Goal: Transaction & Acquisition: Obtain resource

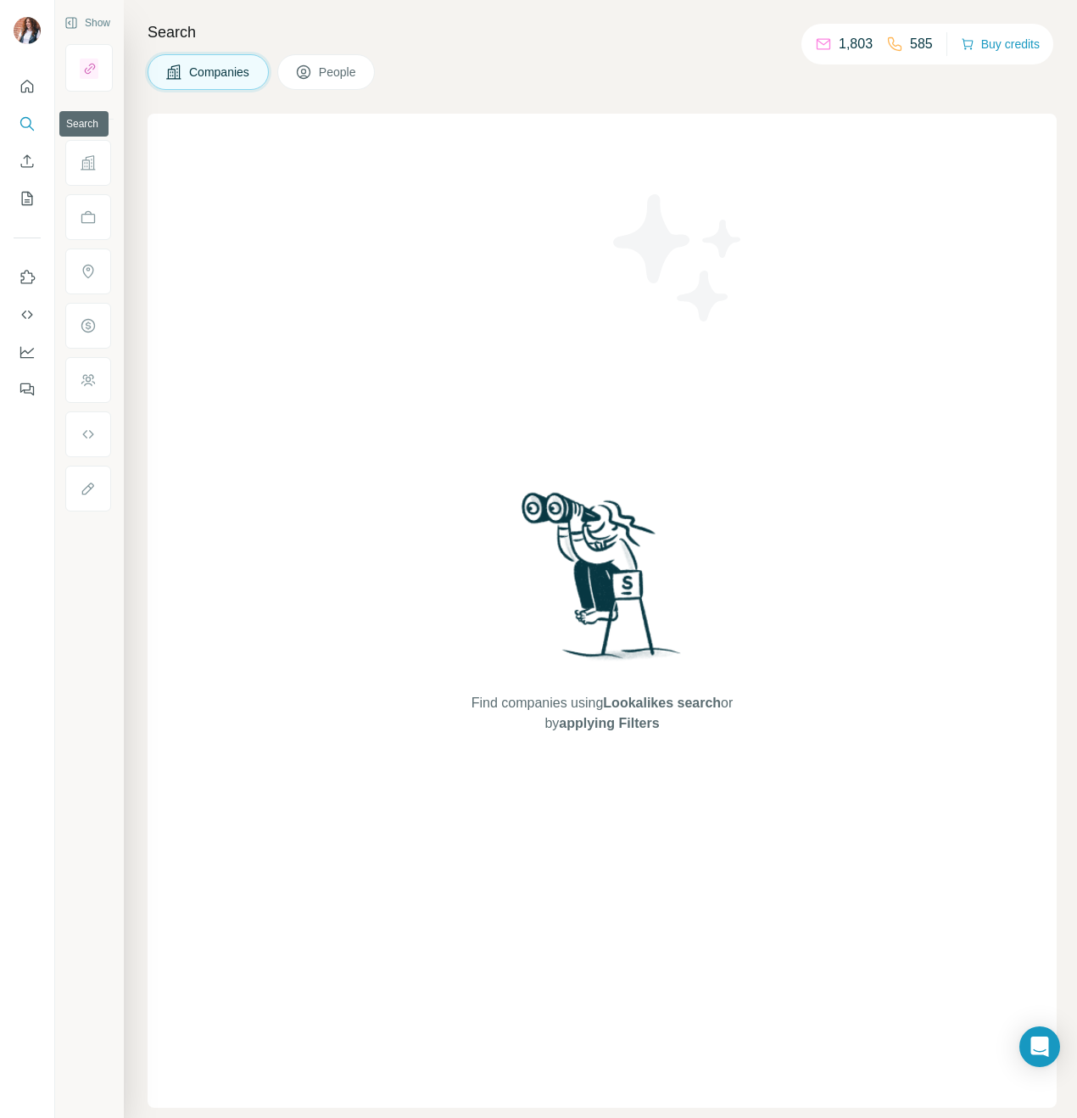
click at [30, 123] on icon "Search" at bounding box center [25, 122] width 11 height 11
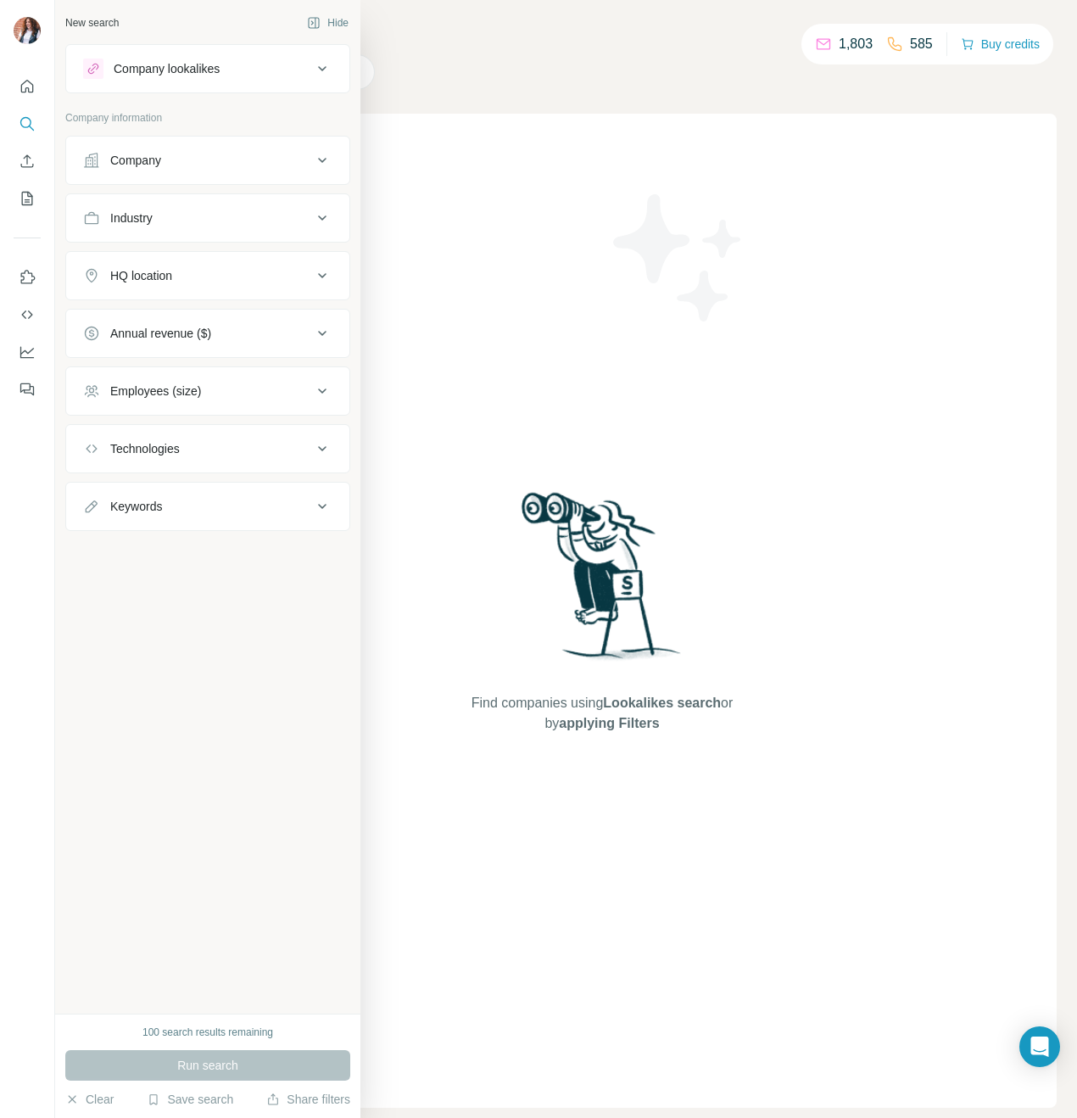
click at [152, 70] on div "Company lookalikes" at bounding box center [167, 68] width 106 height 17
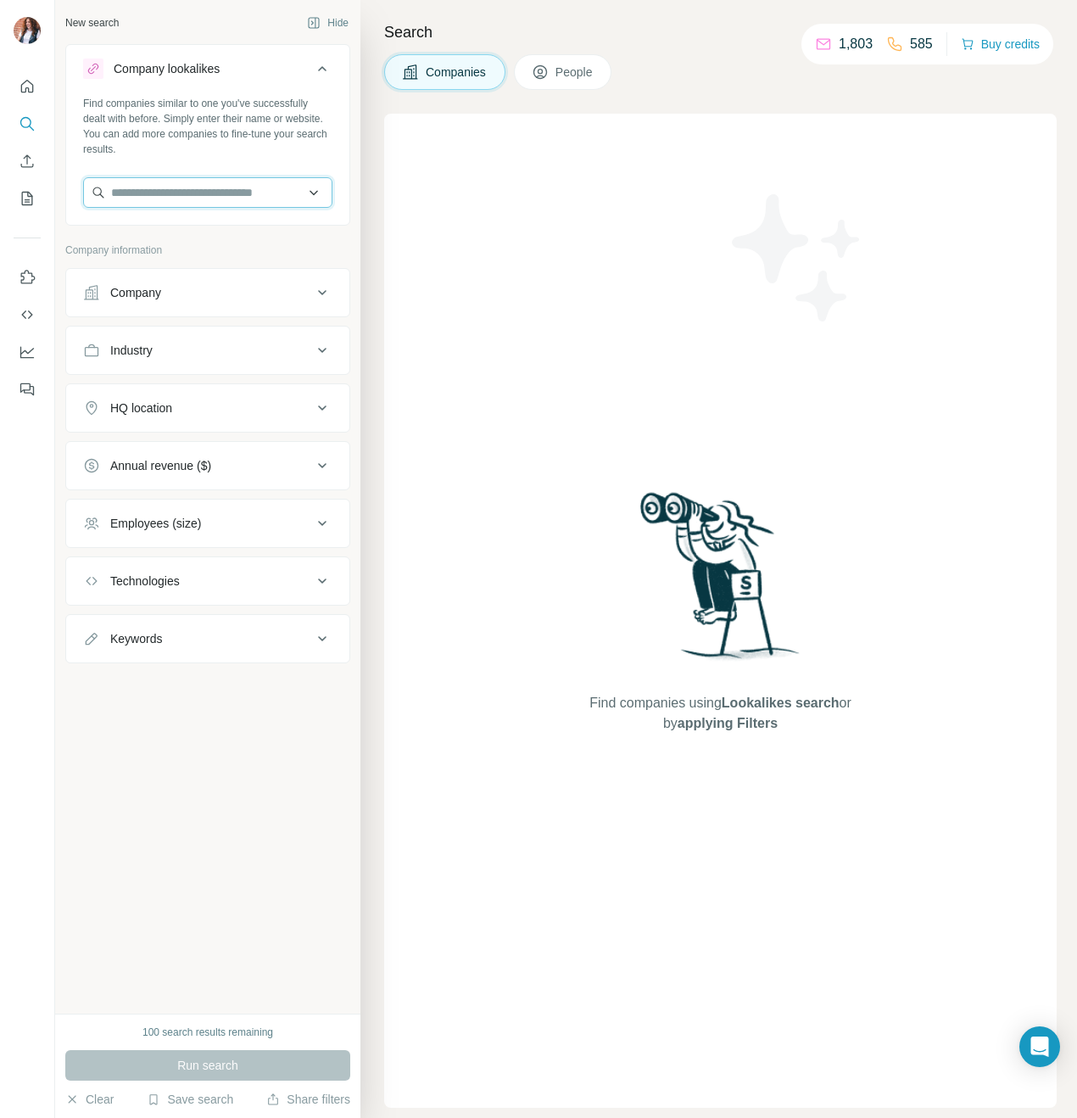
click at [226, 192] on input "text" at bounding box center [207, 192] width 249 height 31
paste input "**********"
type input "**********"
click at [237, 238] on div "[PERSON_NAME][DOMAIN_NAME]" at bounding box center [207, 238] width 241 height 46
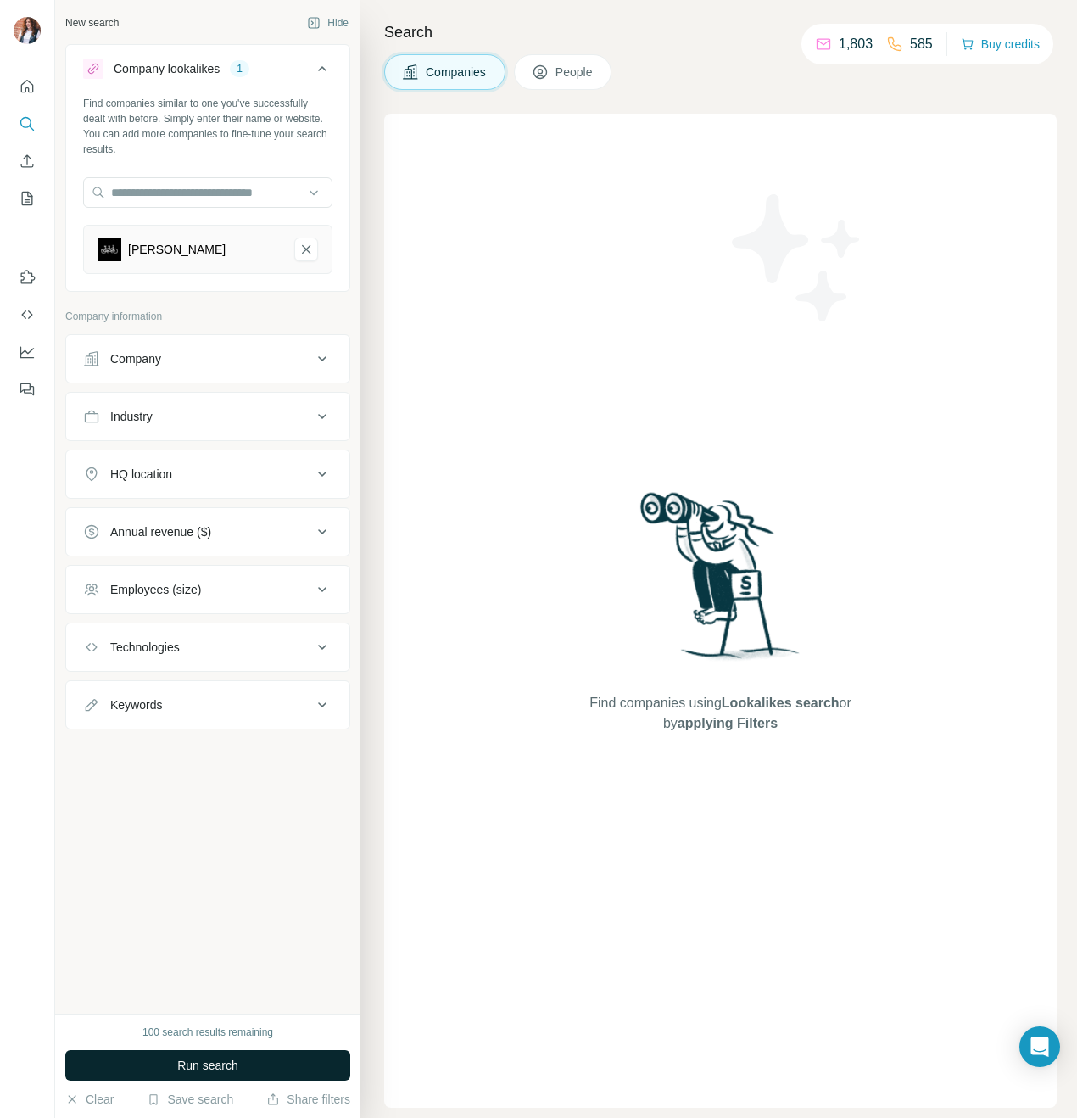
click at [223, 1059] on span "Run search" at bounding box center [207, 1065] width 61 height 17
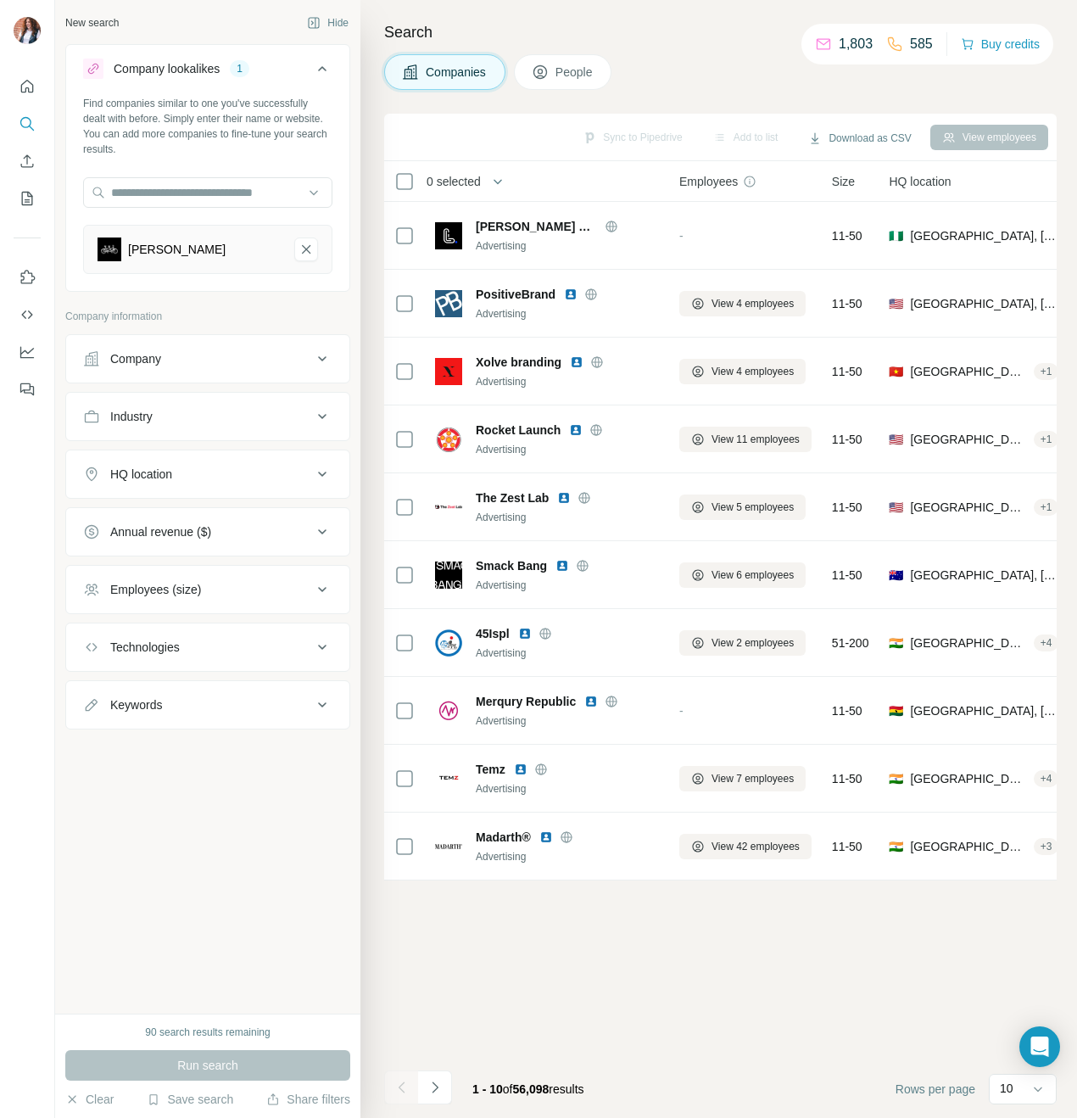
click at [935, 176] on span "HQ location" at bounding box center [920, 181] width 62 height 17
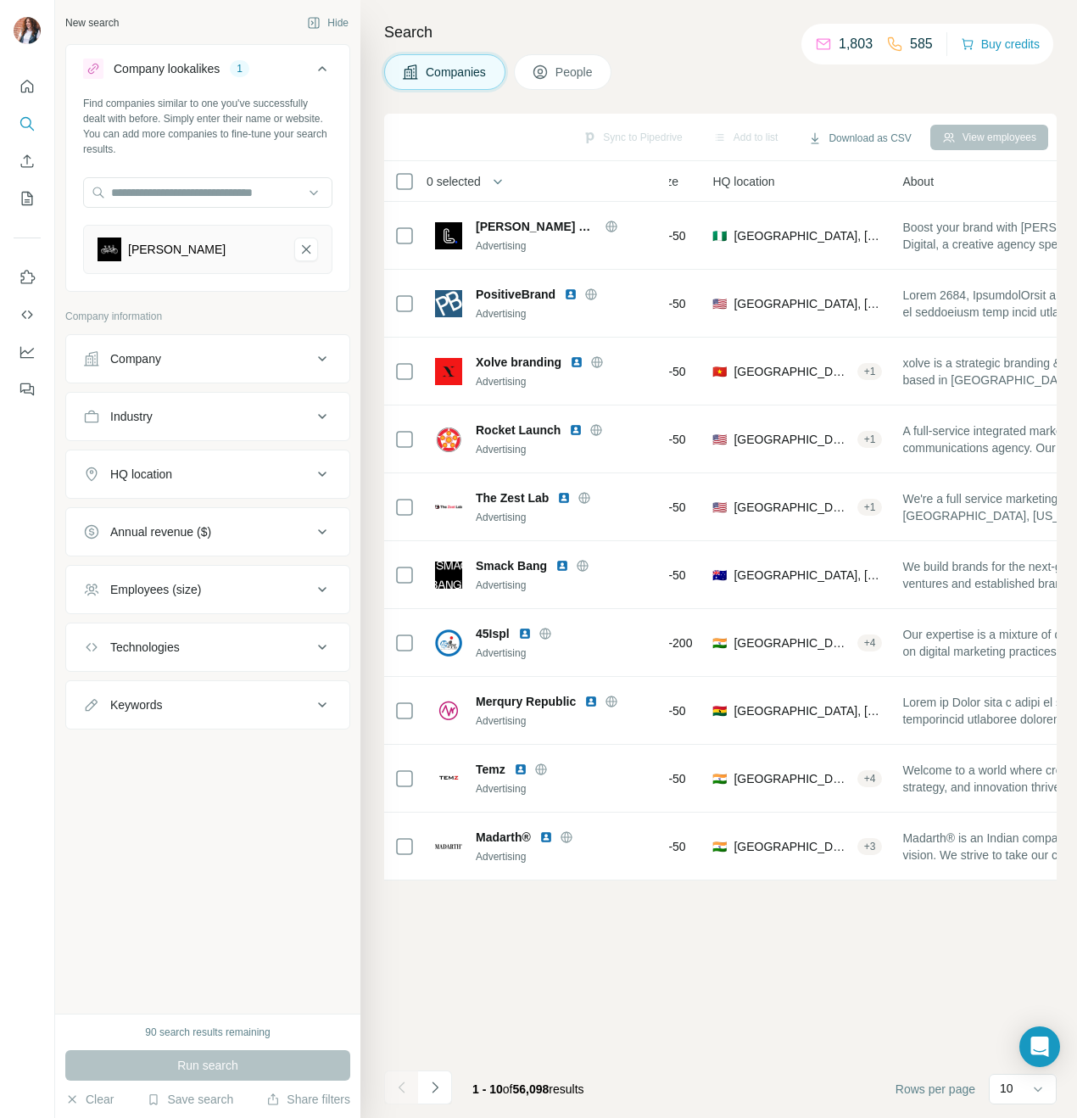
click at [846, 181] on div "HQ location" at bounding box center [798, 181] width 170 height 20
click at [243, 464] on button "HQ location" at bounding box center [207, 474] width 283 height 41
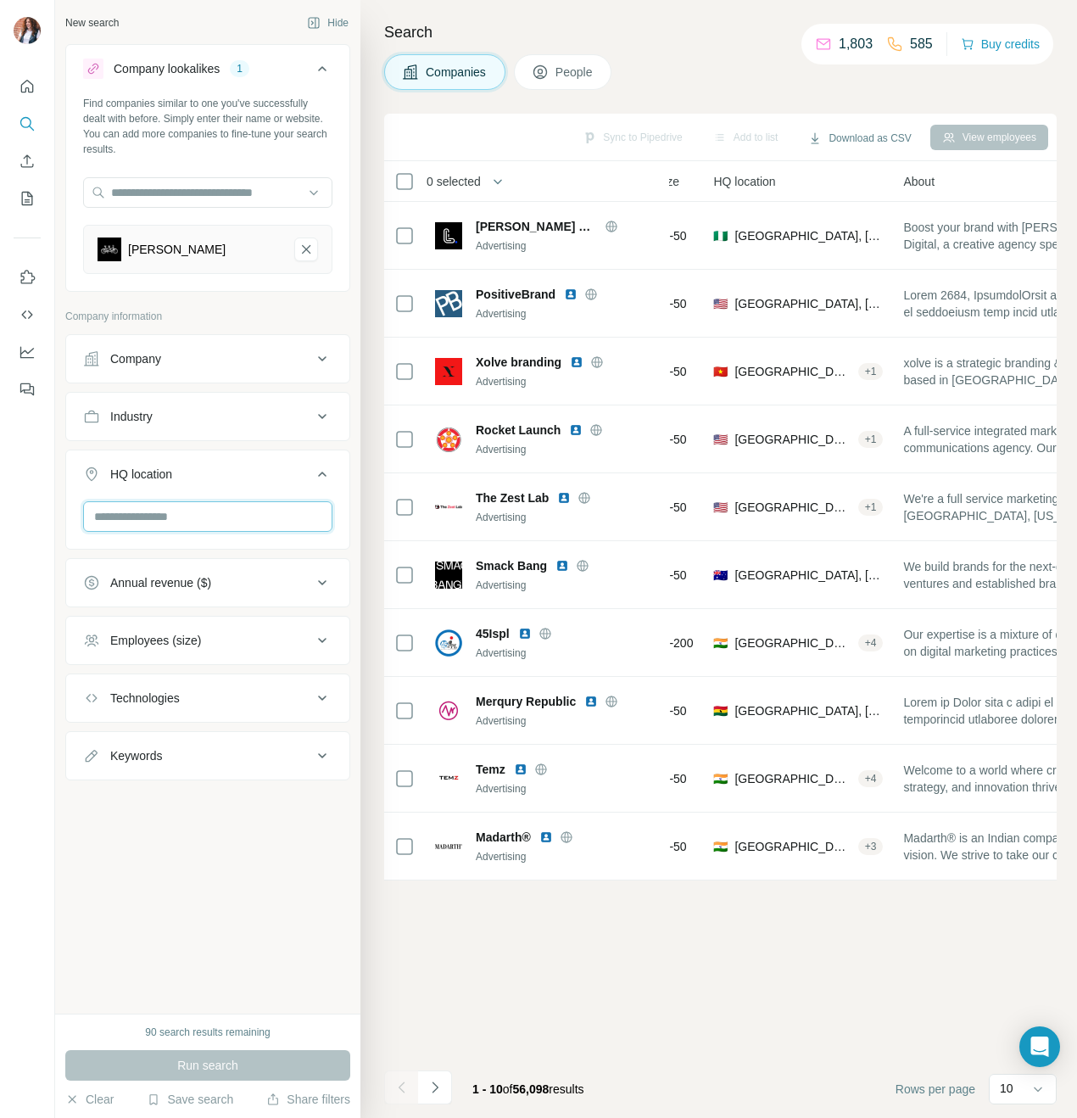
click at [219, 506] on input "text" at bounding box center [207, 516] width 249 height 31
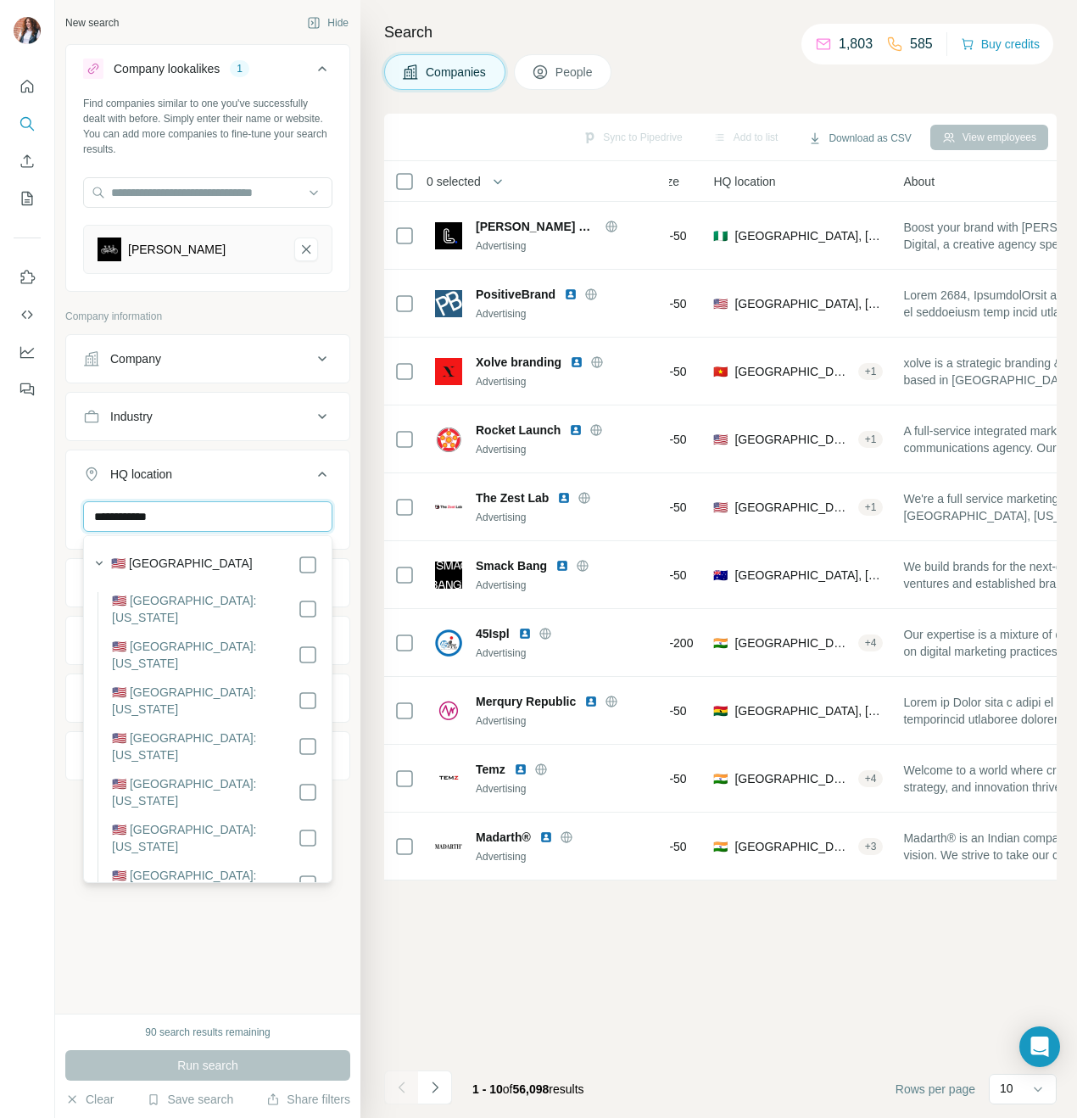
type input "**********"
click at [210, 560] on div "🇺🇸 [GEOGRAPHIC_DATA]" at bounding box center [214, 565] width 207 height 20
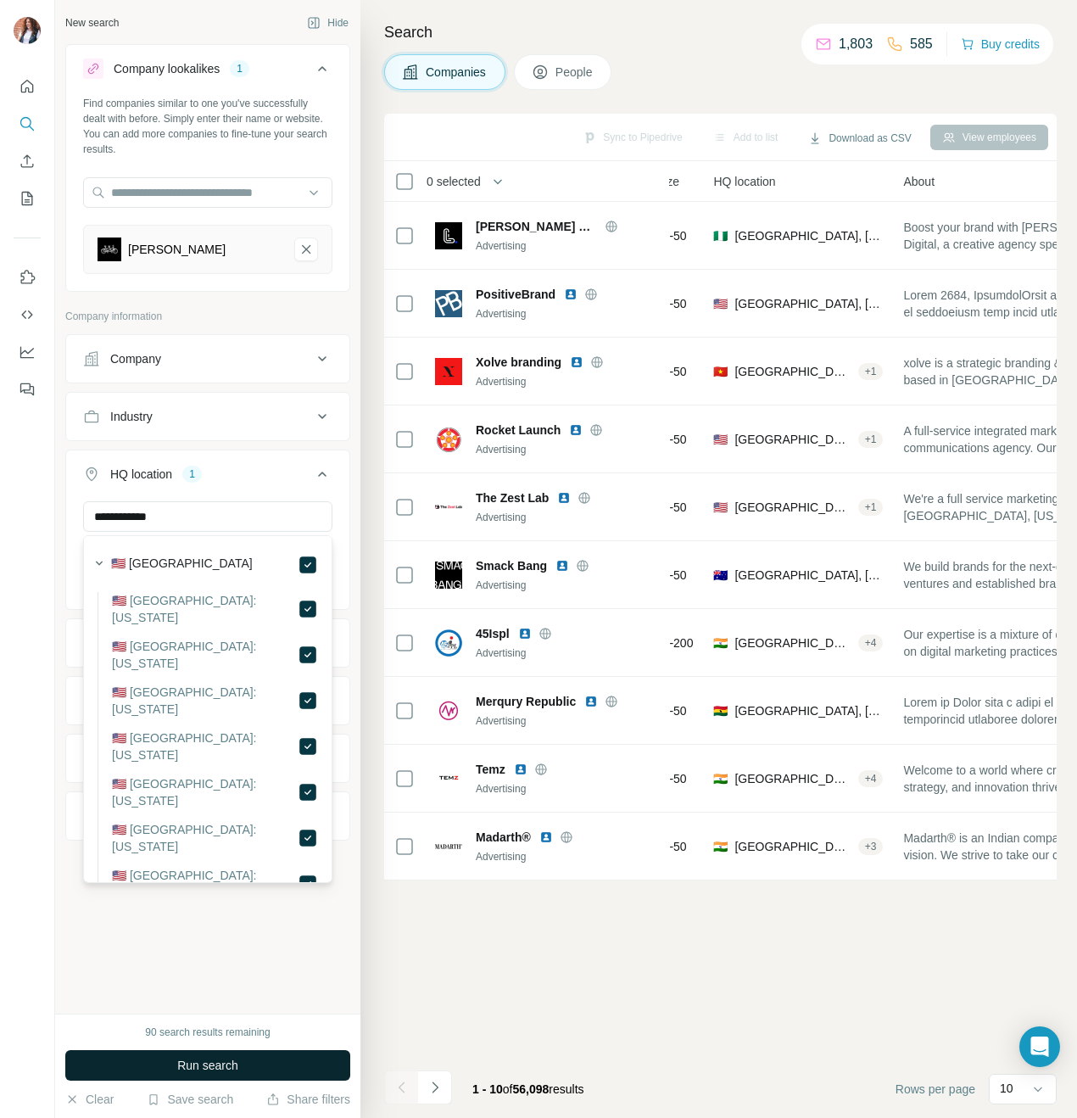
click at [198, 1060] on span "Run search" at bounding box center [207, 1065] width 61 height 17
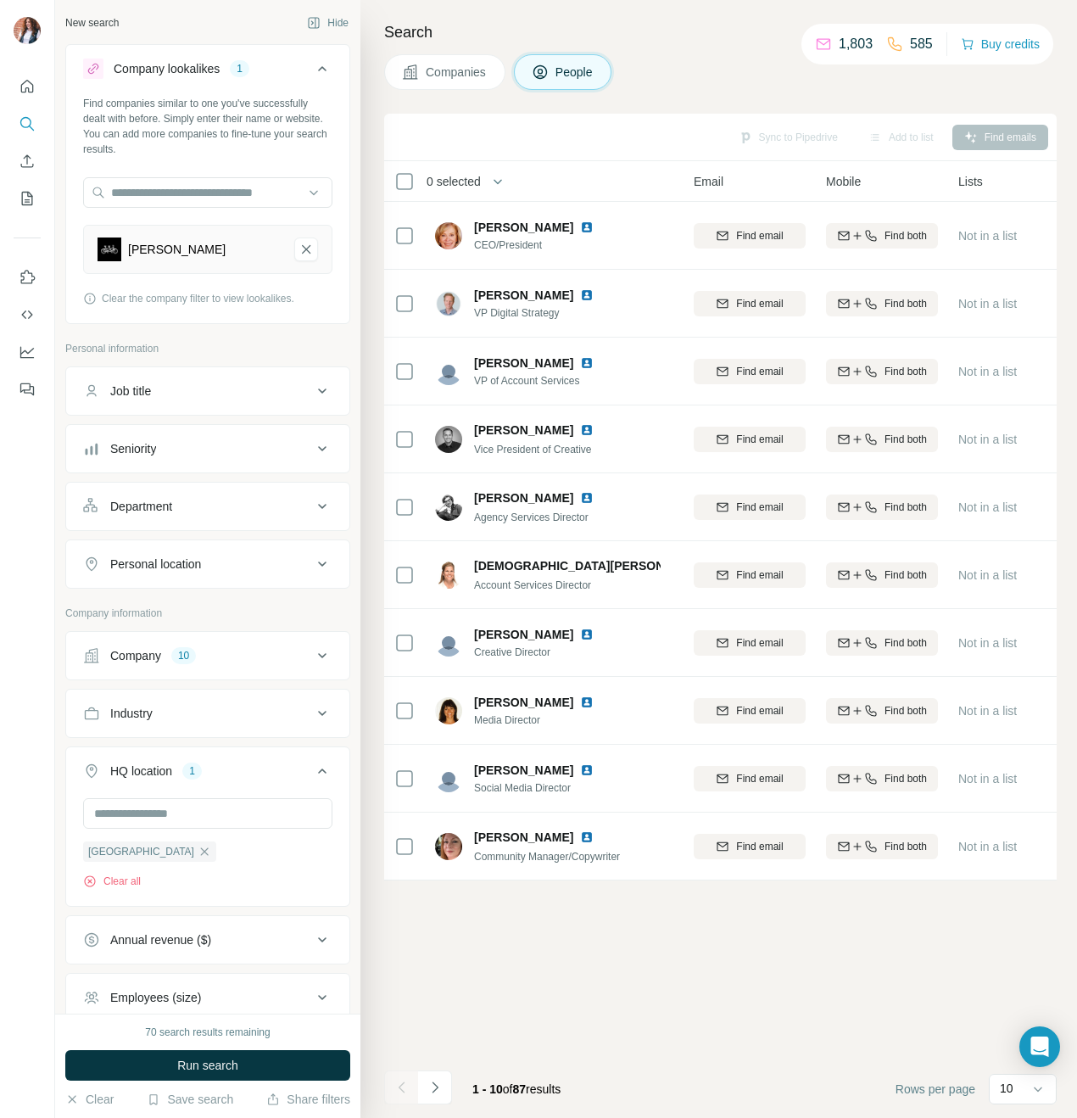
click at [187, 460] on button "Seniority" at bounding box center [207, 448] width 283 height 41
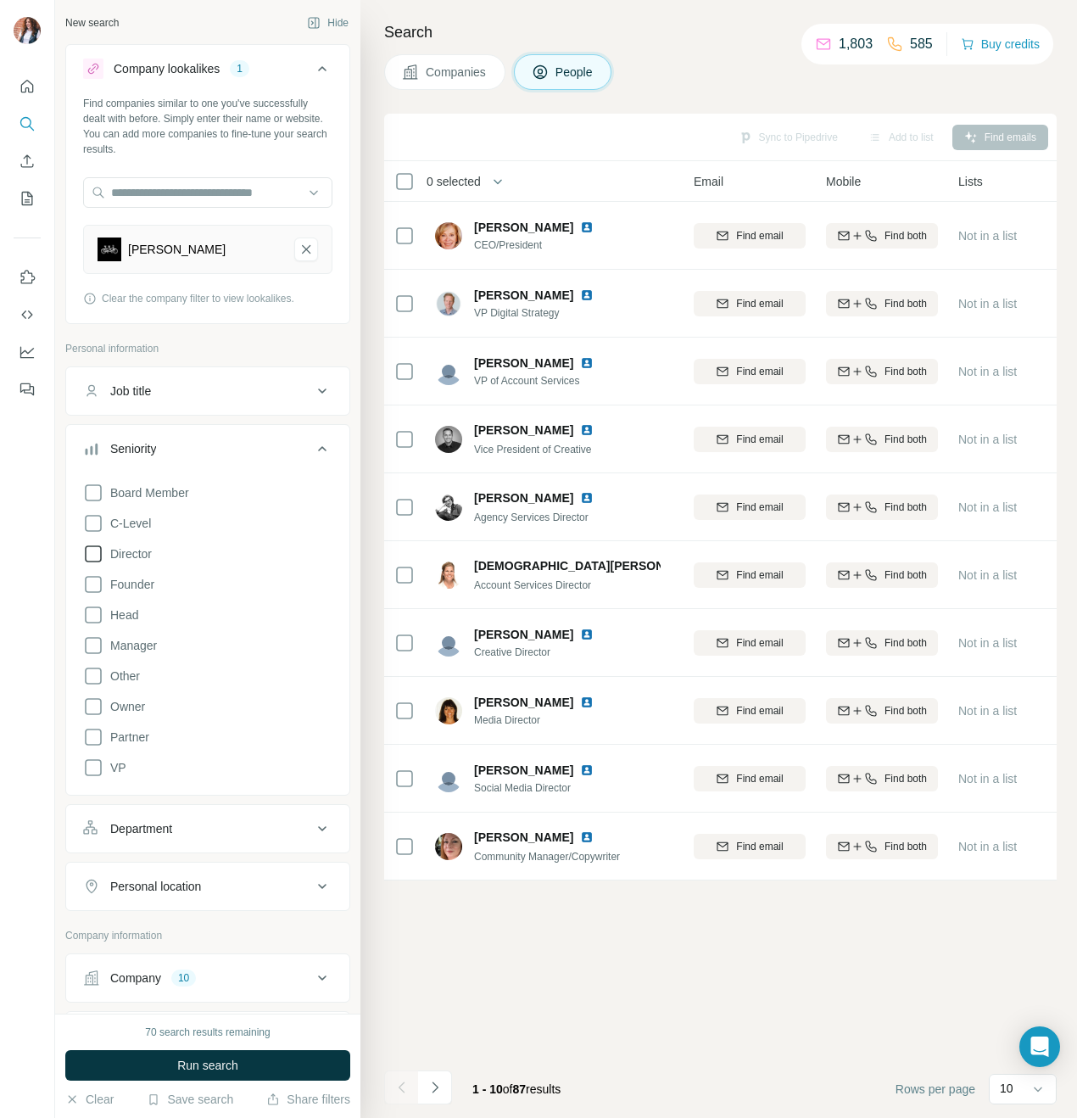
click at [94, 553] on icon at bounding box center [93, 554] width 20 height 20
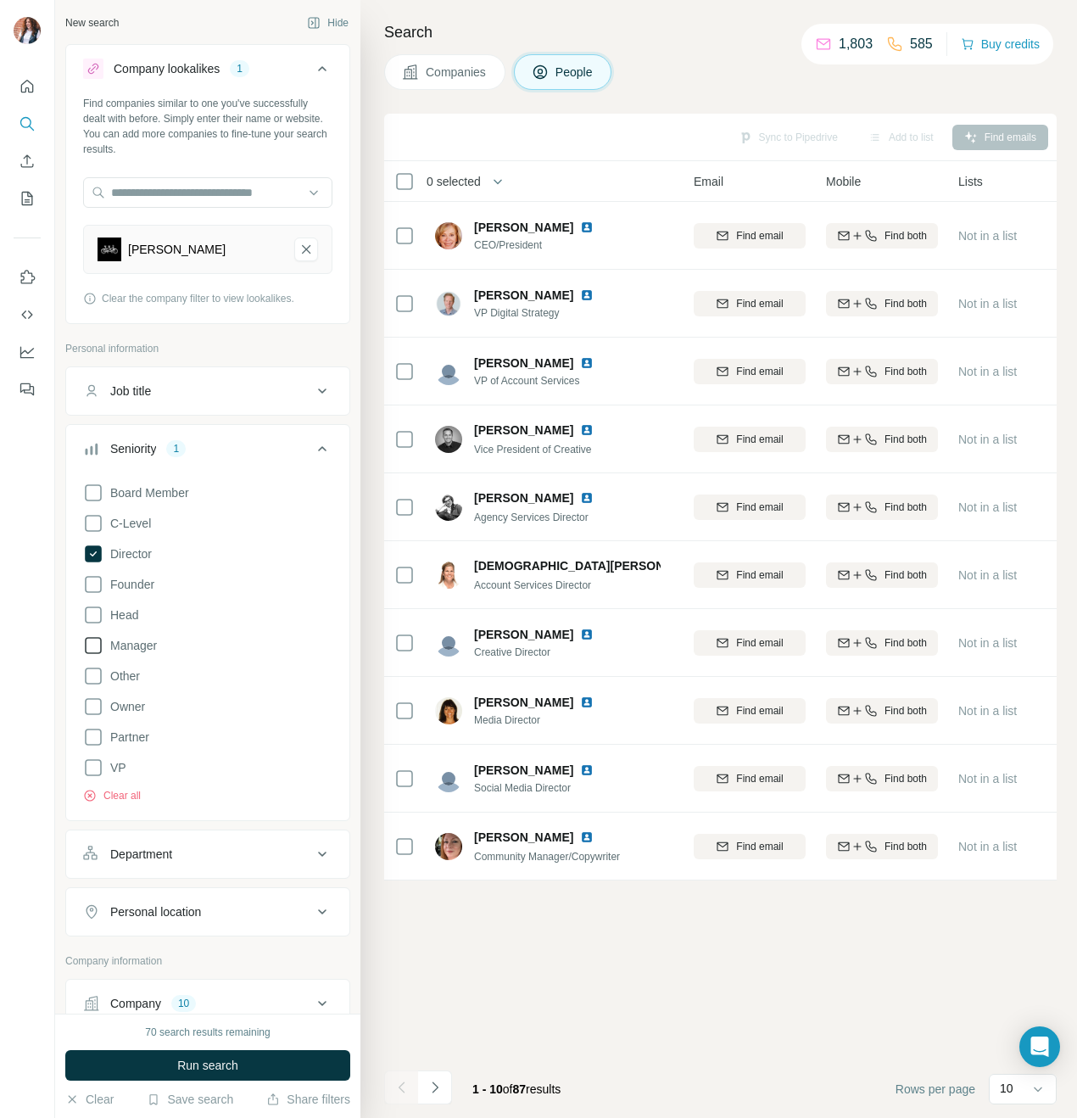
click at [91, 641] on icon at bounding box center [93, 645] width 20 height 20
click at [227, 436] on button "Seniority 2" at bounding box center [207, 452] width 283 height 48
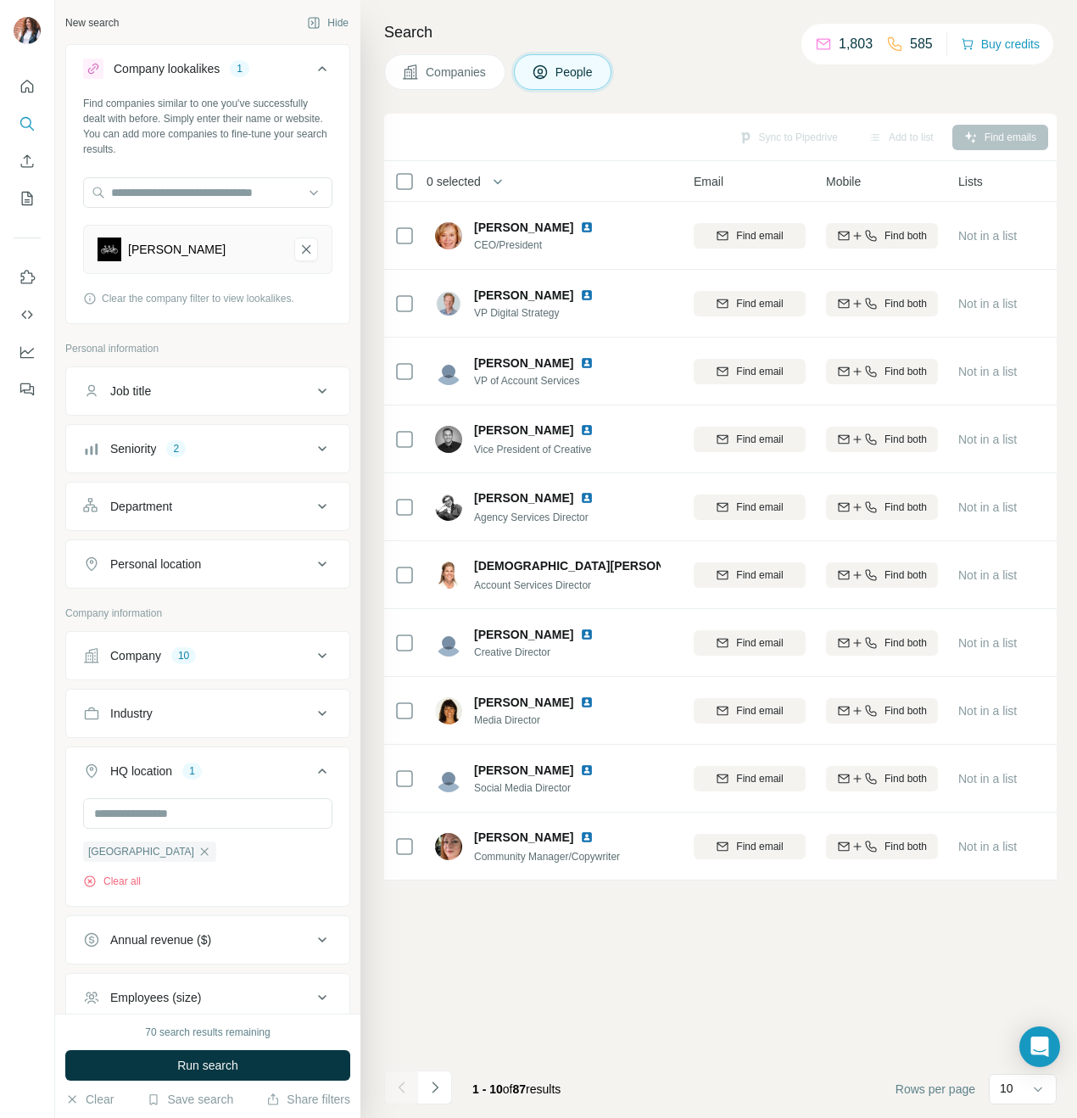
click at [167, 393] on div "Job title" at bounding box center [197, 391] width 229 height 17
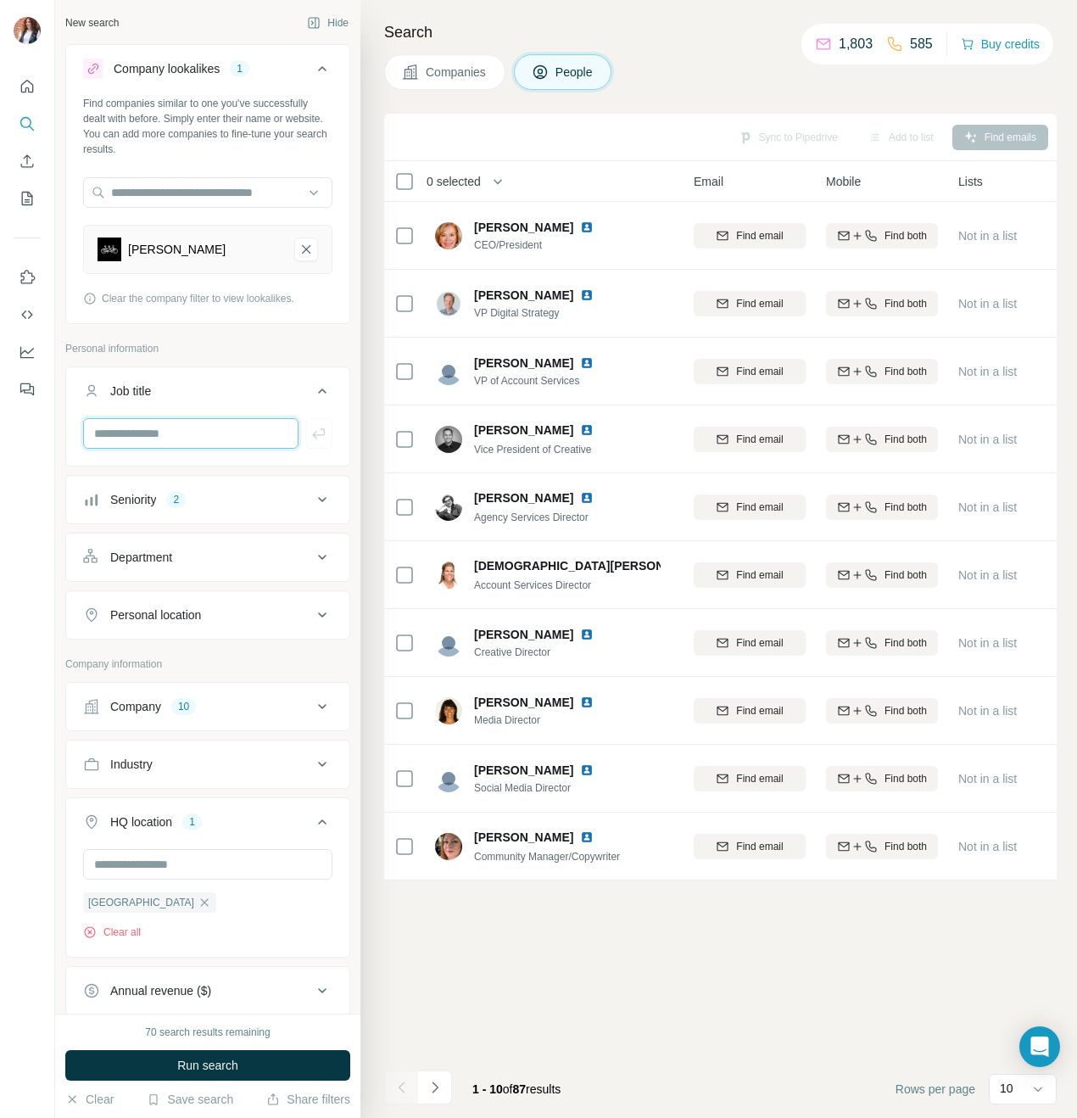
click at [165, 427] on input "text" at bounding box center [190, 433] width 215 height 31
type input "********"
click at [256, 660] on p "Company information" at bounding box center [207, 664] width 285 height 15
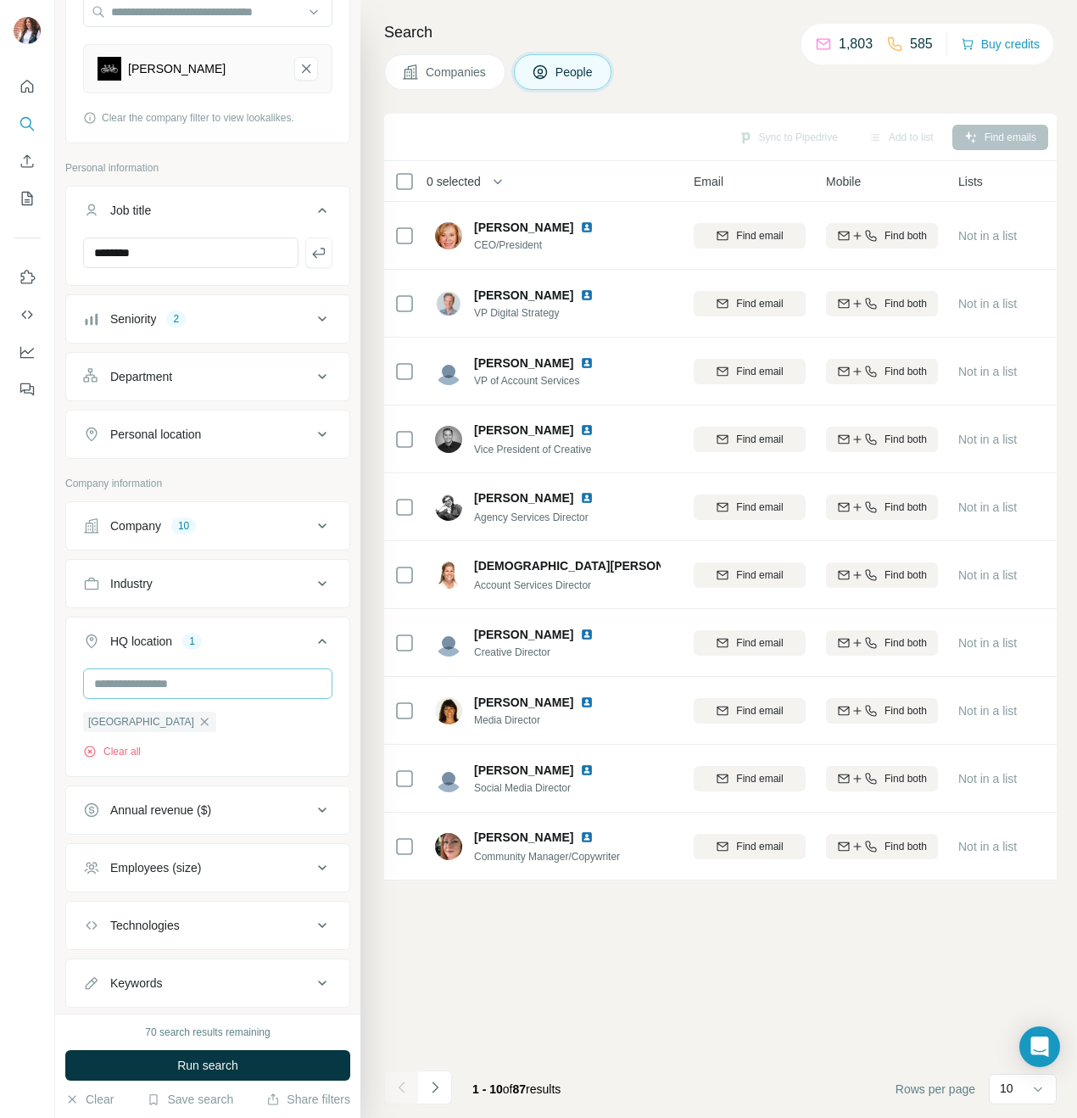
scroll to position [227, 0]
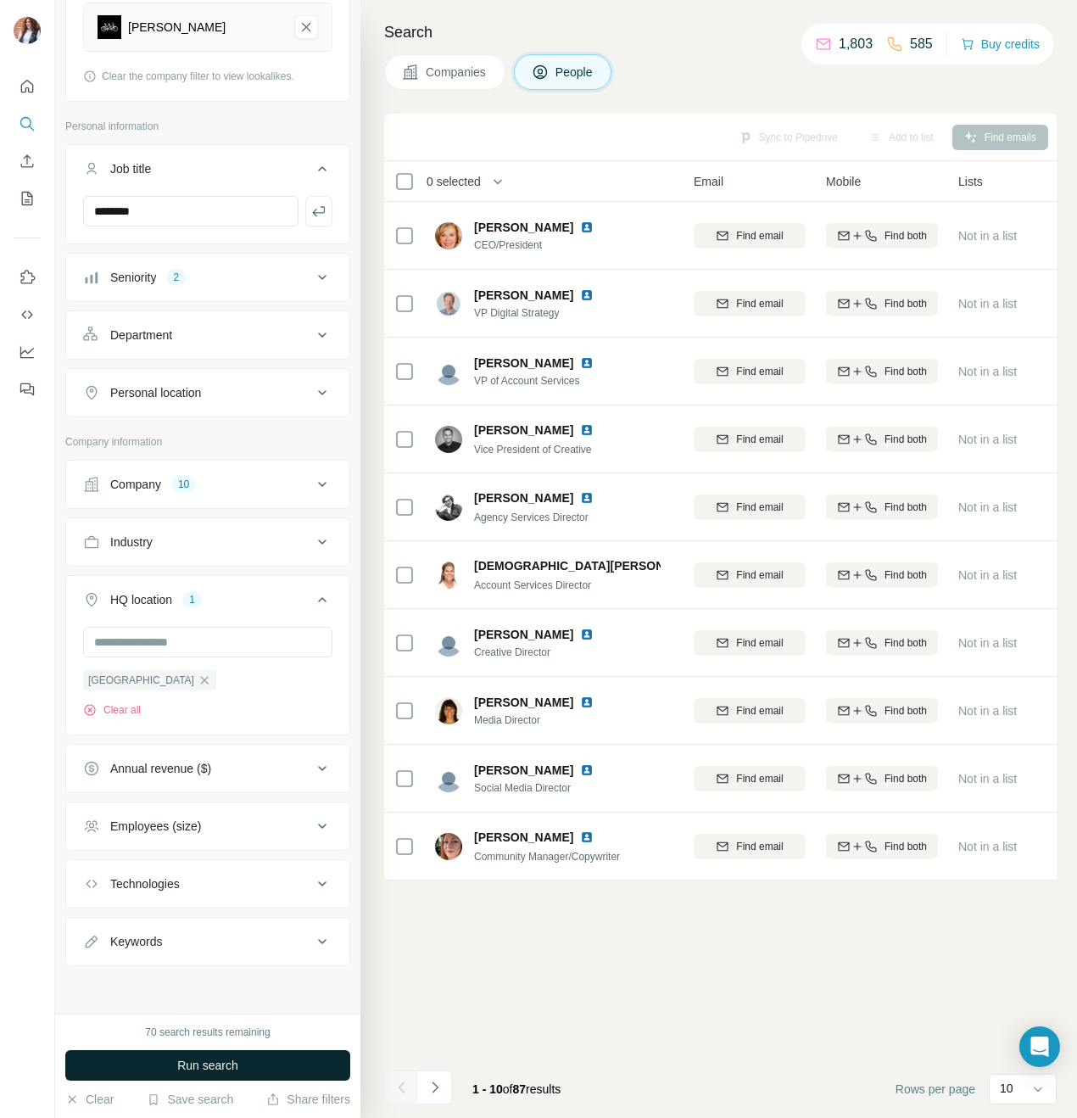
click at [258, 1065] on button "Run search" at bounding box center [207, 1065] width 285 height 31
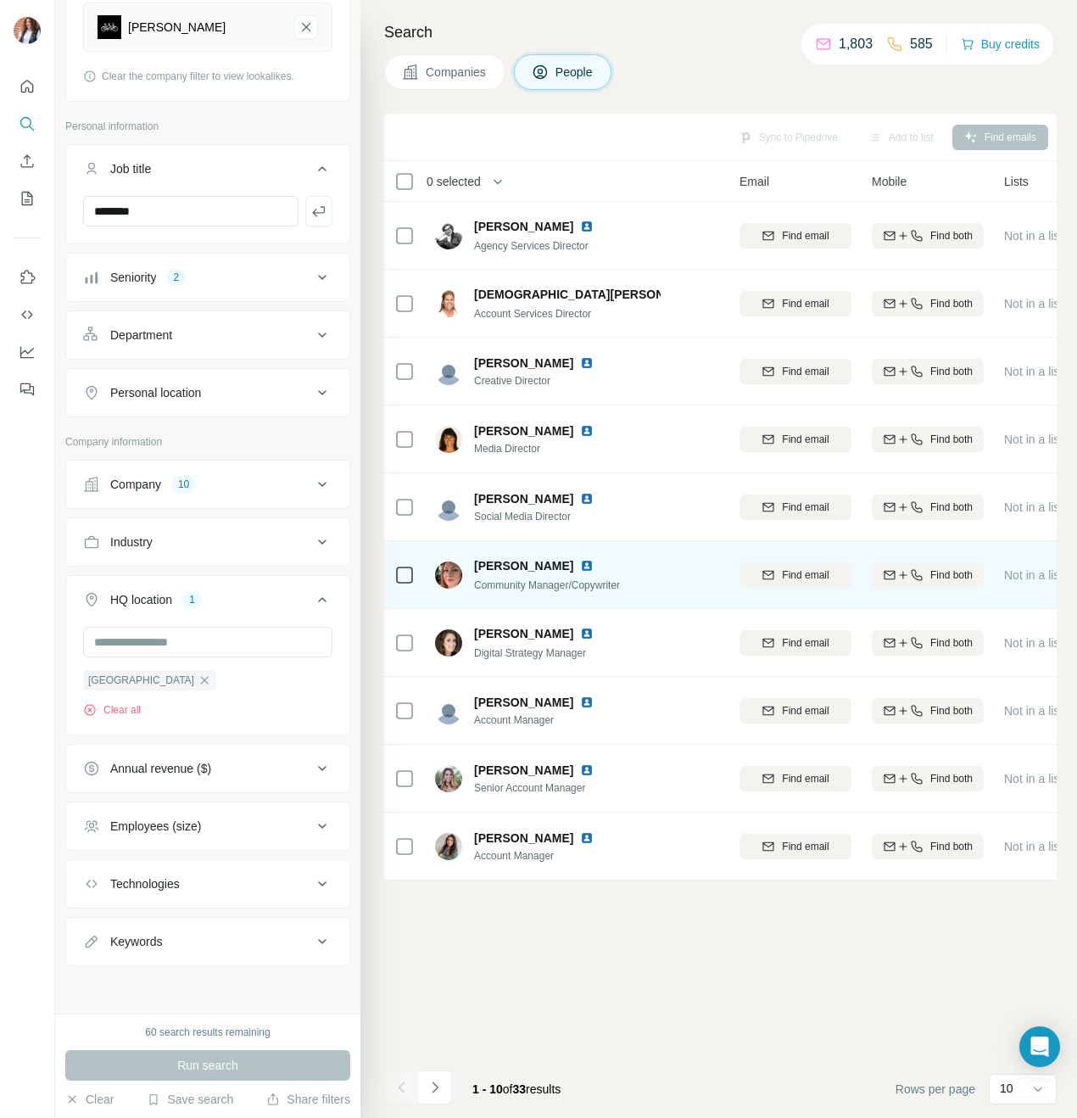
scroll to position [0, 0]
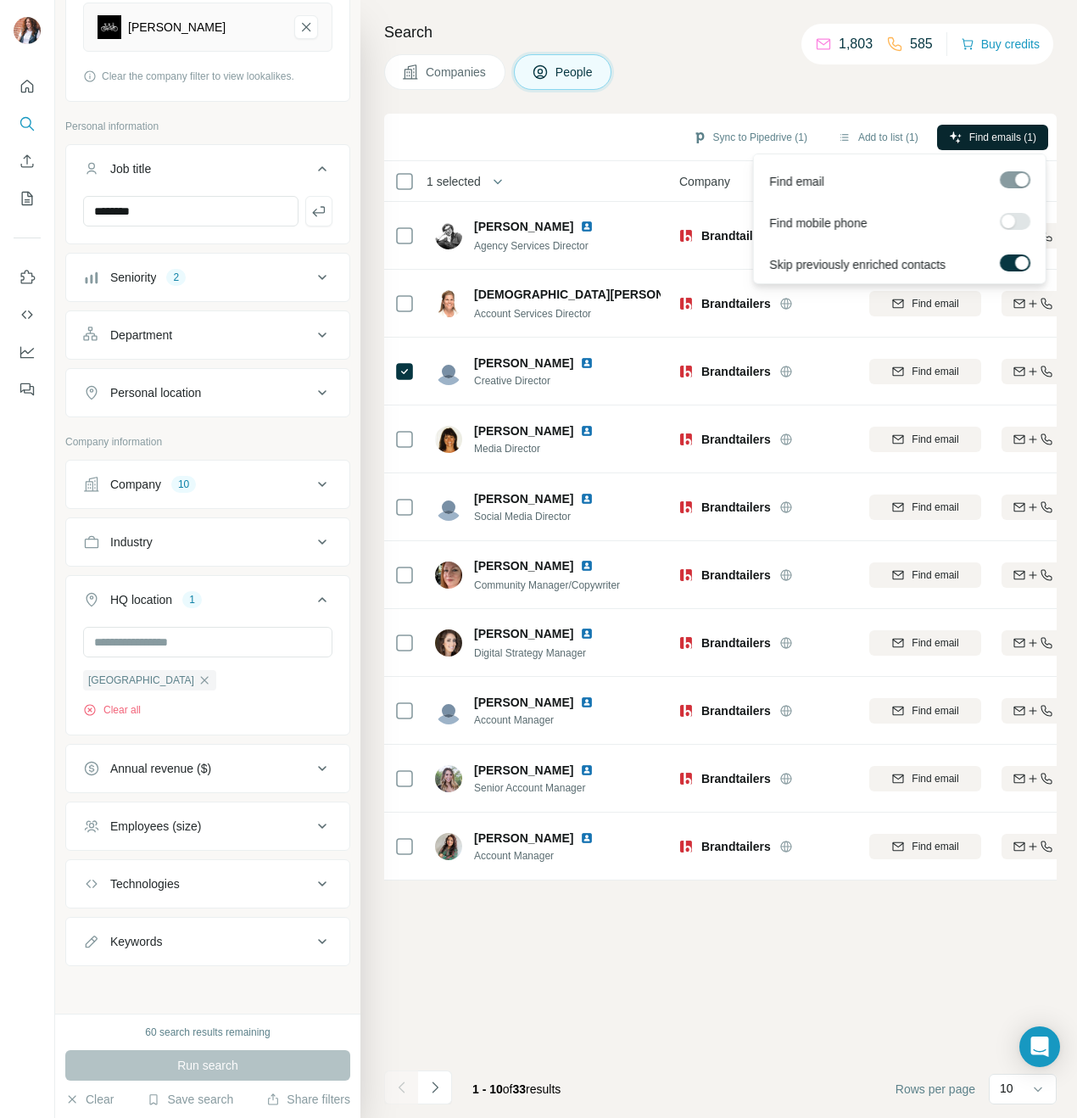
click at [992, 130] on span "Find emails (1)" at bounding box center [1003, 137] width 67 height 15
click at [1000, 134] on span "Find emails (1)" at bounding box center [1003, 137] width 67 height 15
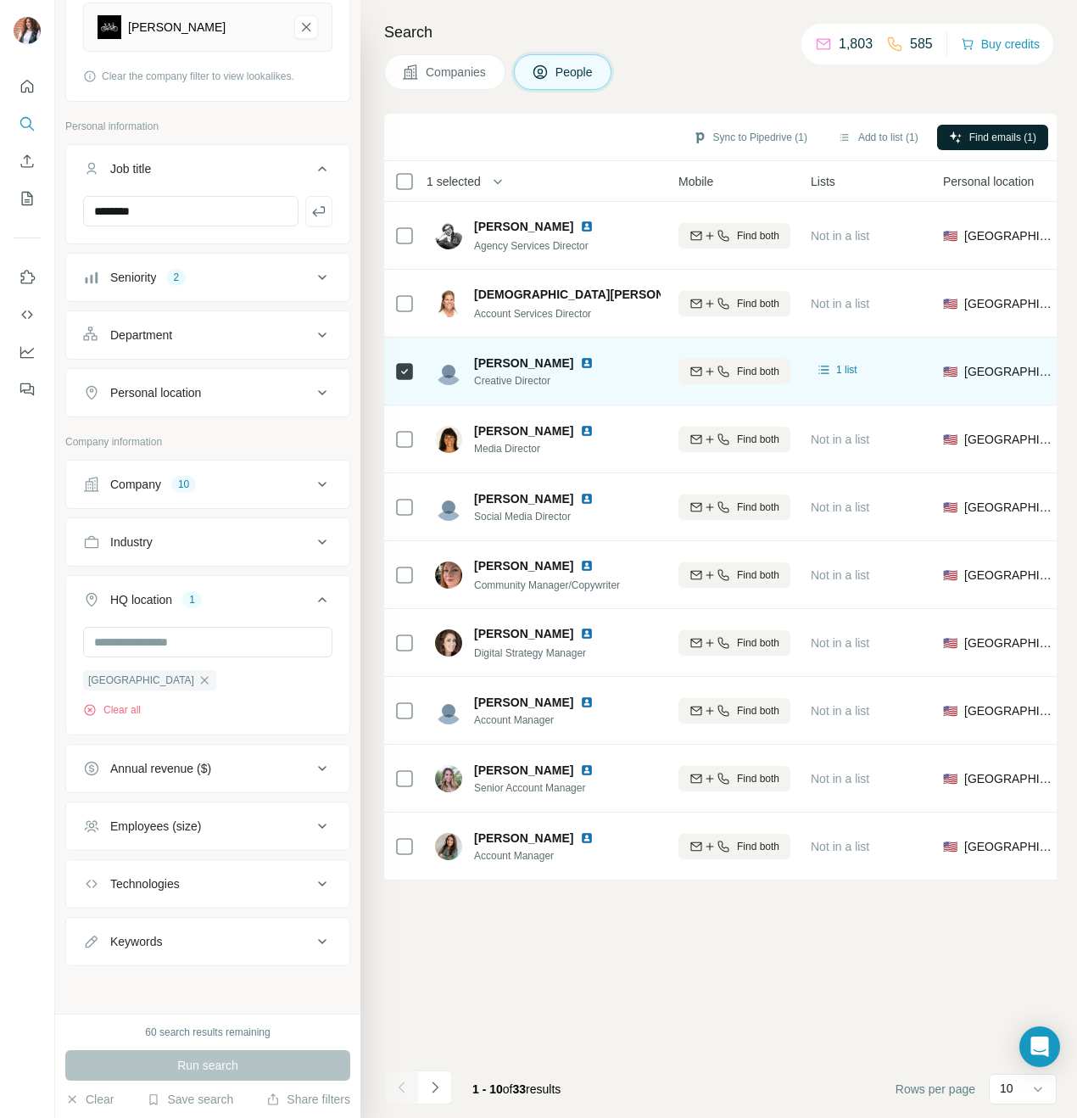
scroll to position [0, 0]
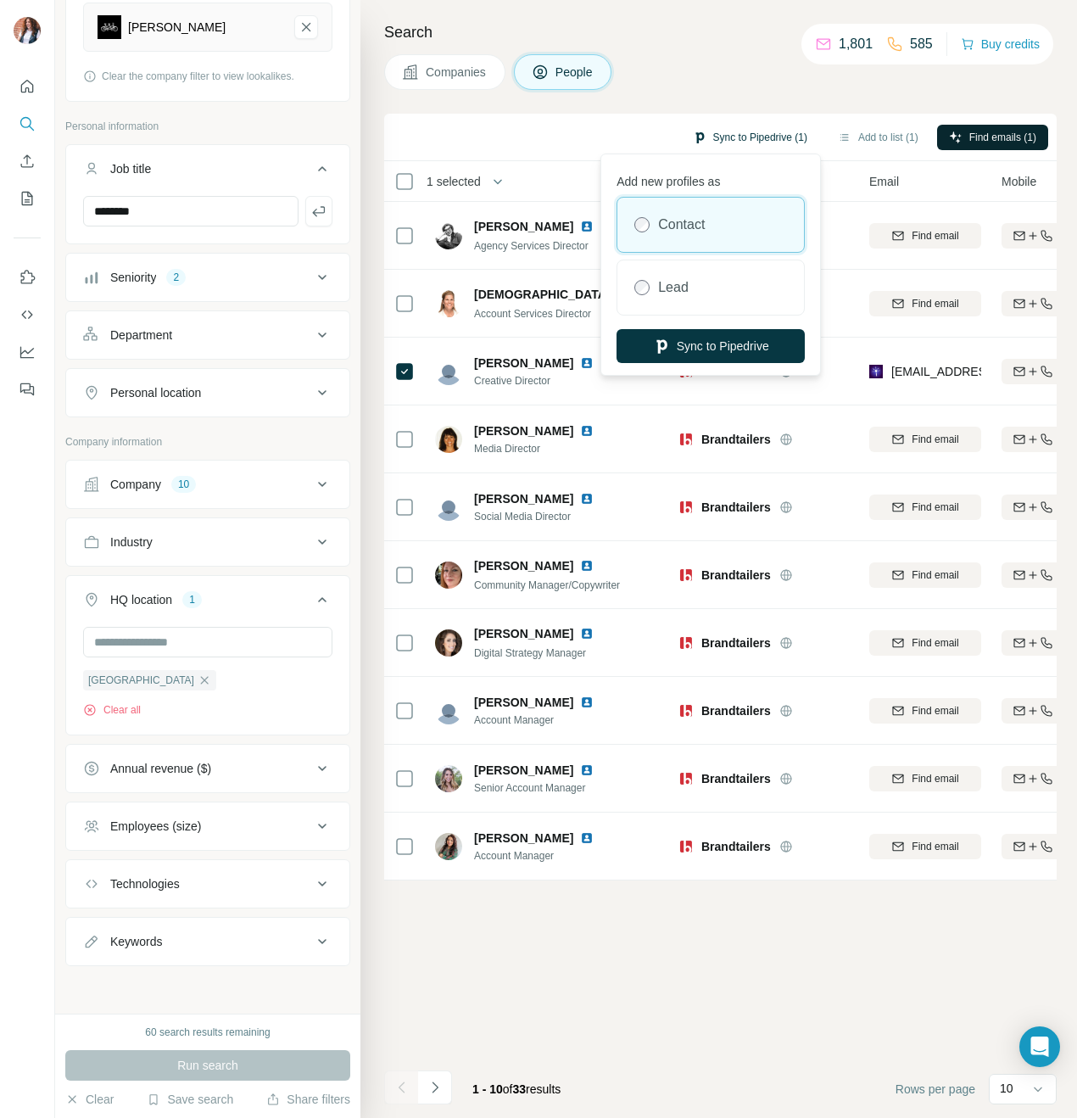
click at [732, 133] on button "Sync to Pipedrive (1)" at bounding box center [750, 137] width 138 height 25
click at [719, 343] on button "Sync to Pipedrive" at bounding box center [711, 346] width 188 height 34
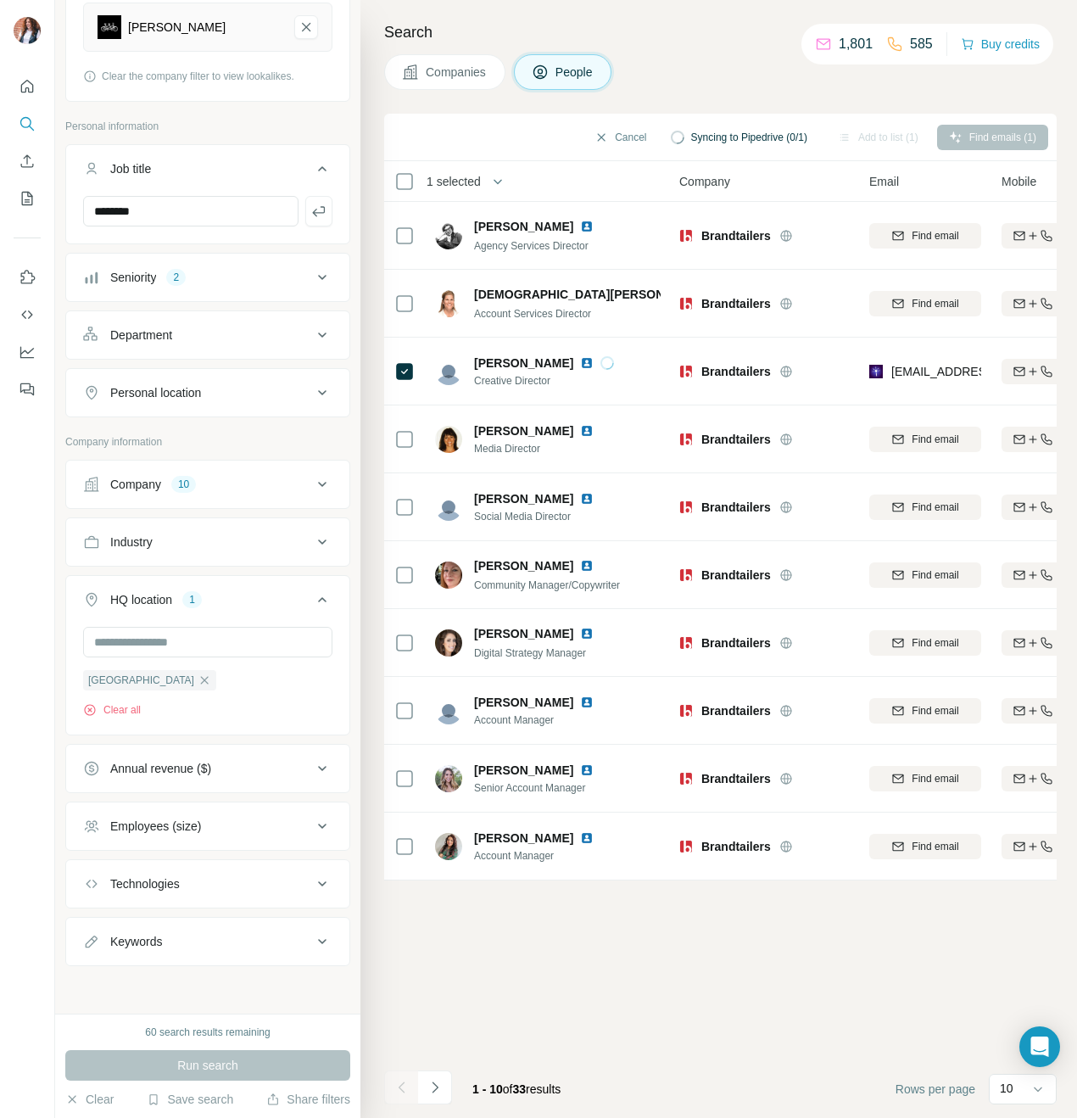
click at [470, 79] on span "Companies" at bounding box center [457, 72] width 62 height 17
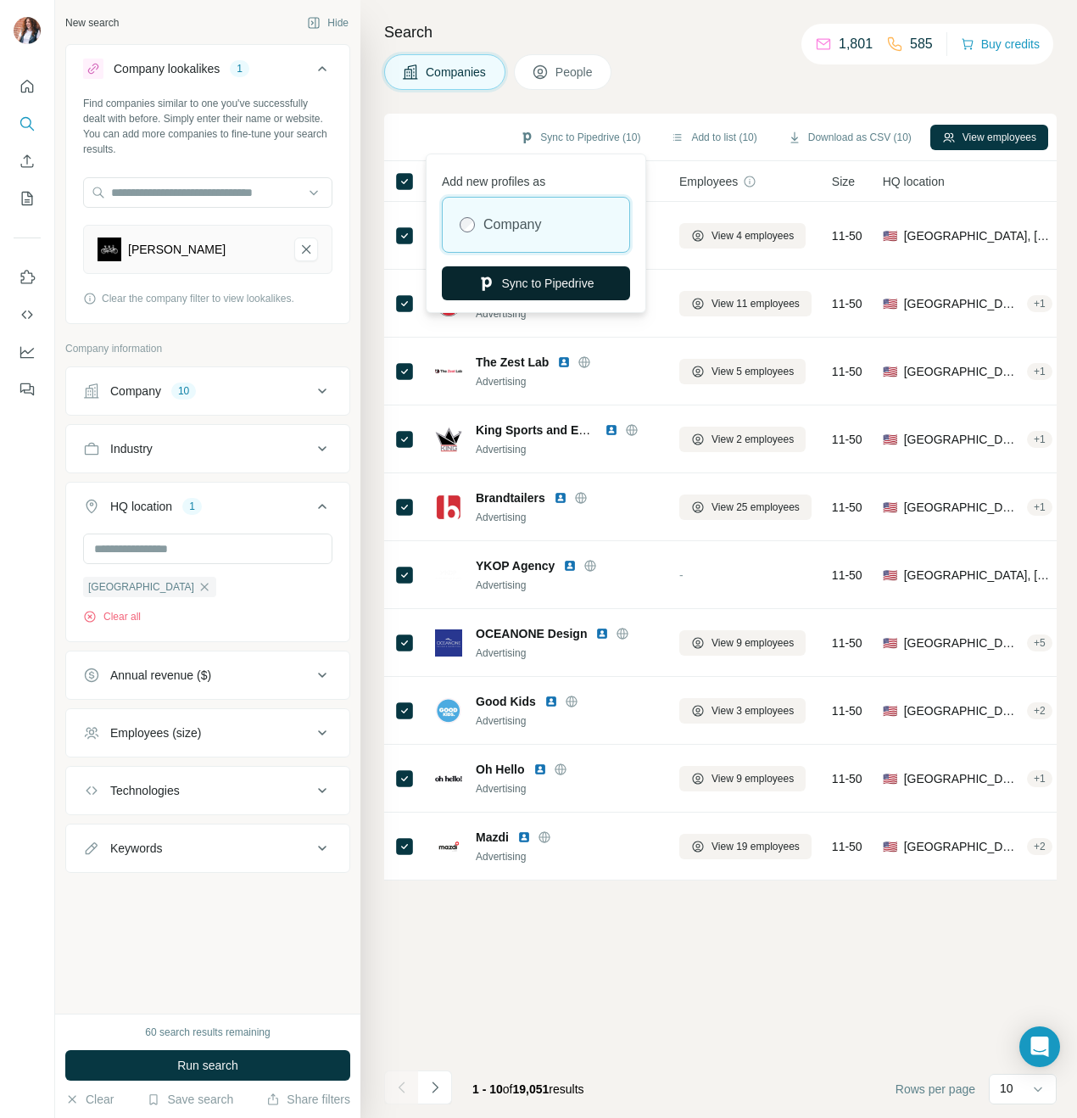
click at [565, 287] on button "Sync to Pipedrive" at bounding box center [536, 283] width 188 height 34
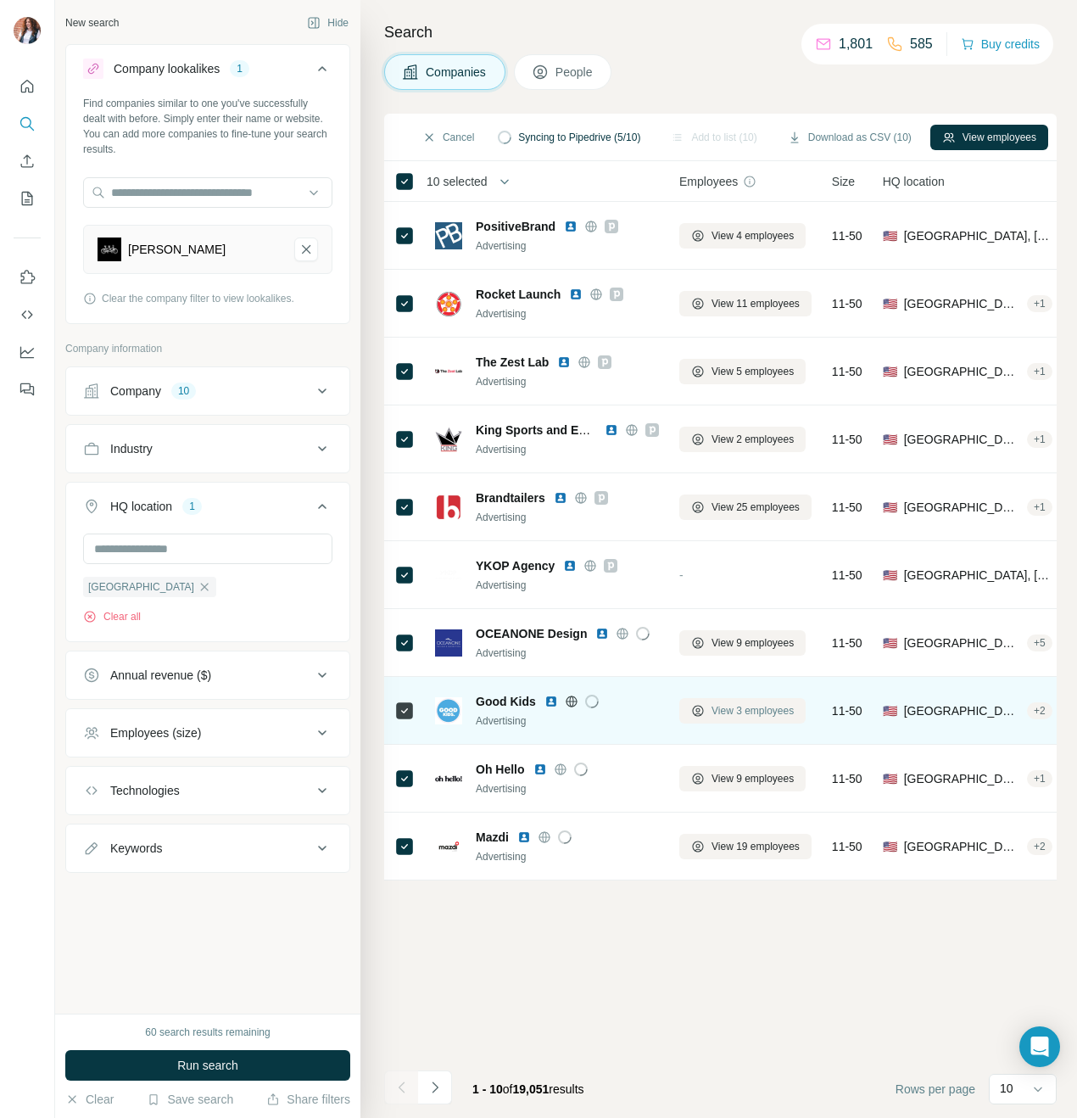
click at [733, 719] on span "View 3 employees" at bounding box center [753, 710] width 82 height 15
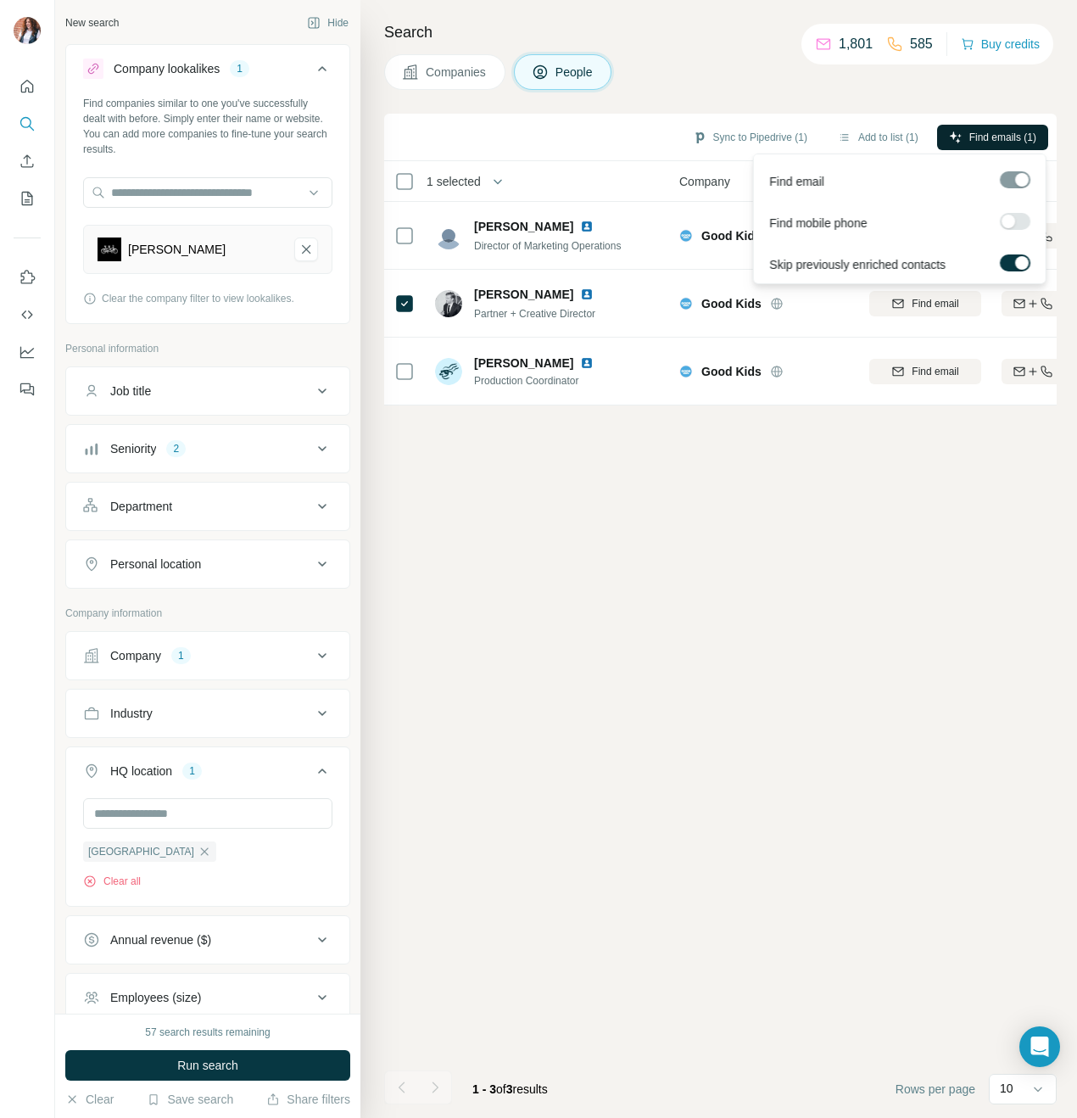
click at [999, 135] on span "Find emails (1)" at bounding box center [1003, 137] width 67 height 15
click at [698, 719] on div "Sync to Pipedrive (1) Add to list (1) Find emails (1) 1 selected People Company…" at bounding box center [720, 616] width 673 height 1004
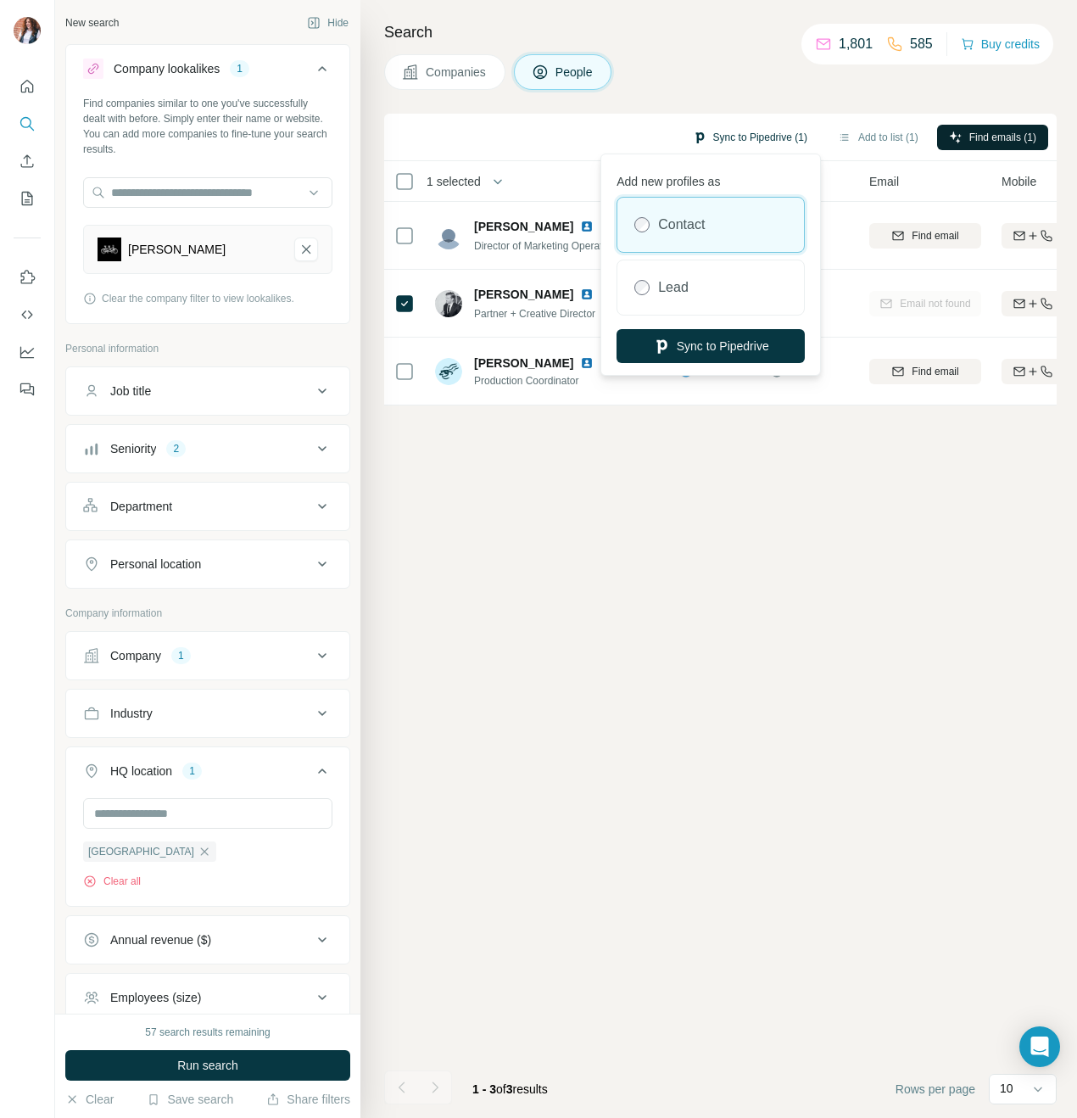
click at [753, 134] on button "Sync to Pipedrive (1)" at bounding box center [750, 137] width 138 height 25
click at [712, 341] on button "Sync to Pipedrive" at bounding box center [711, 346] width 188 height 34
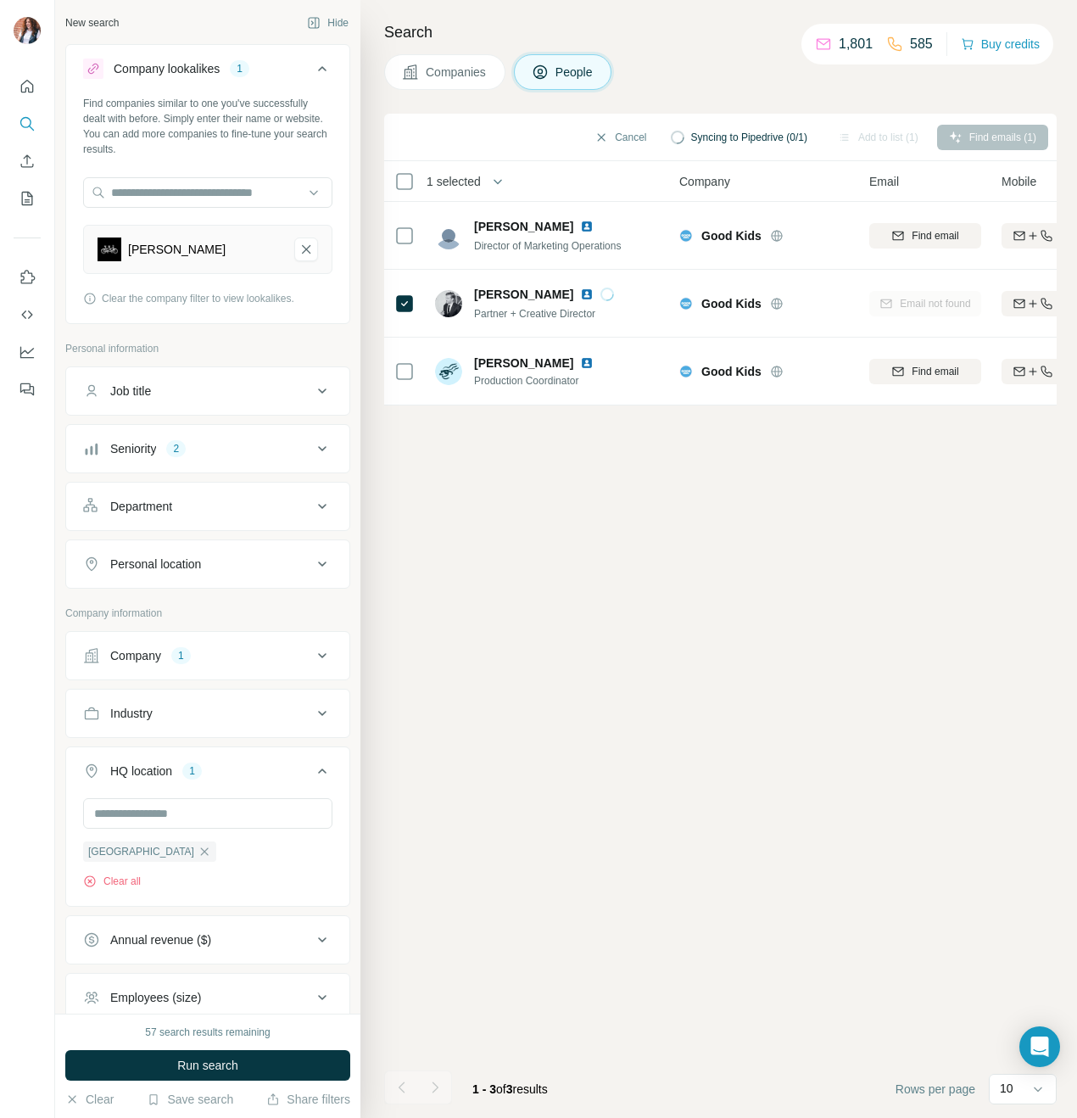
click at [467, 67] on span "Companies" at bounding box center [457, 72] width 62 height 17
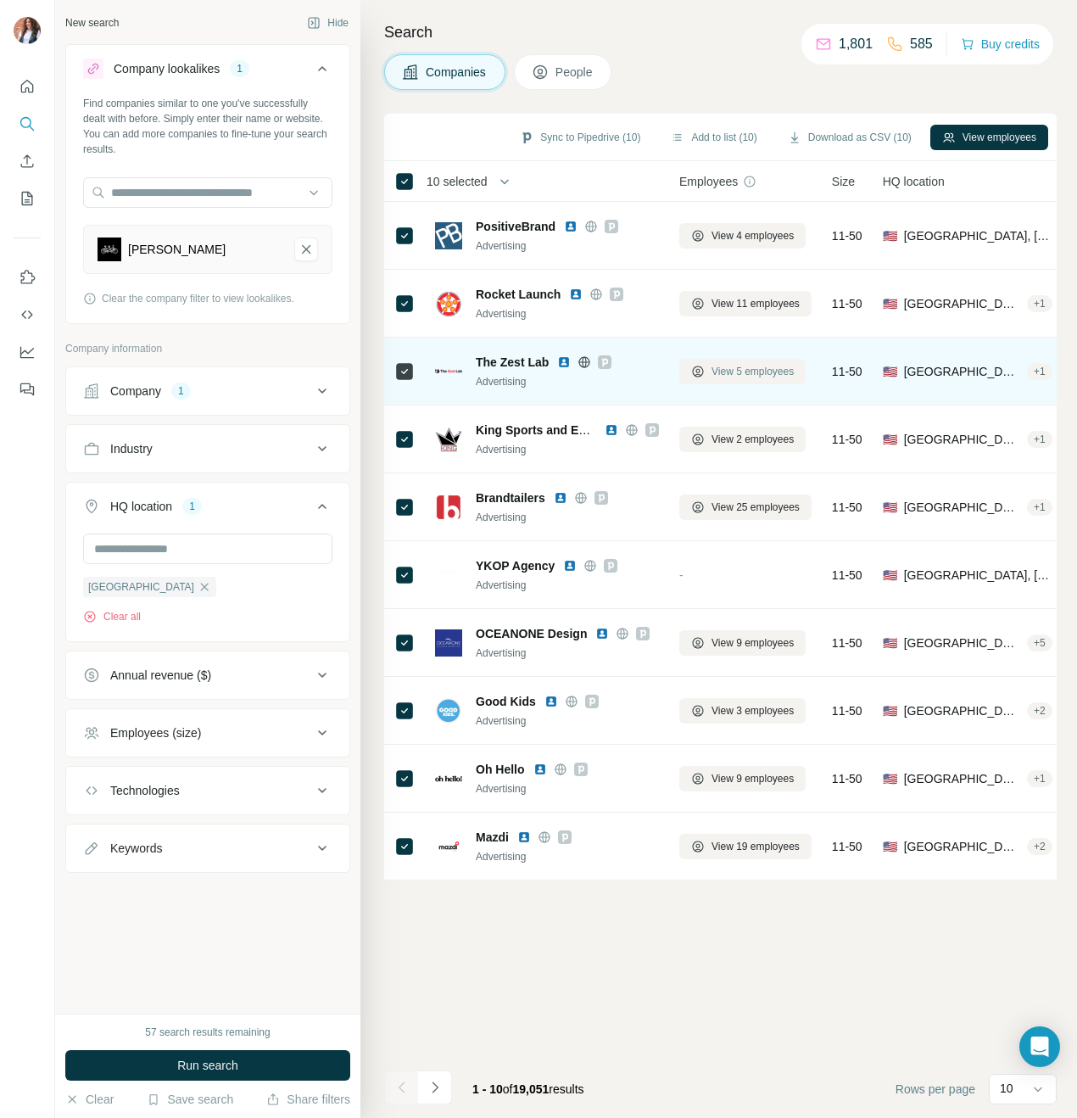
click at [758, 373] on span "View 5 employees" at bounding box center [753, 371] width 82 height 15
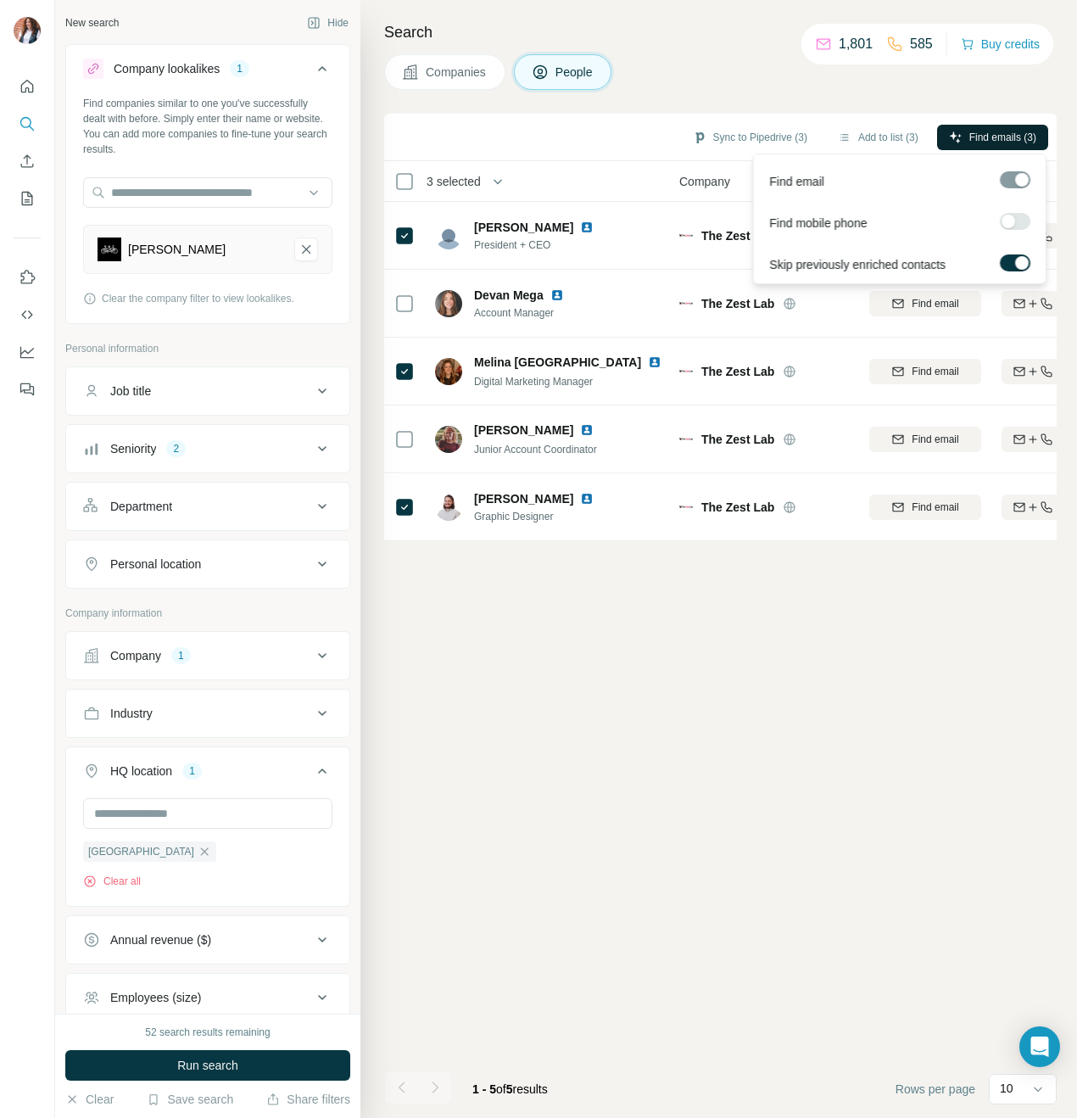
click at [1012, 138] on span "Find emails (3)" at bounding box center [1003, 137] width 67 height 15
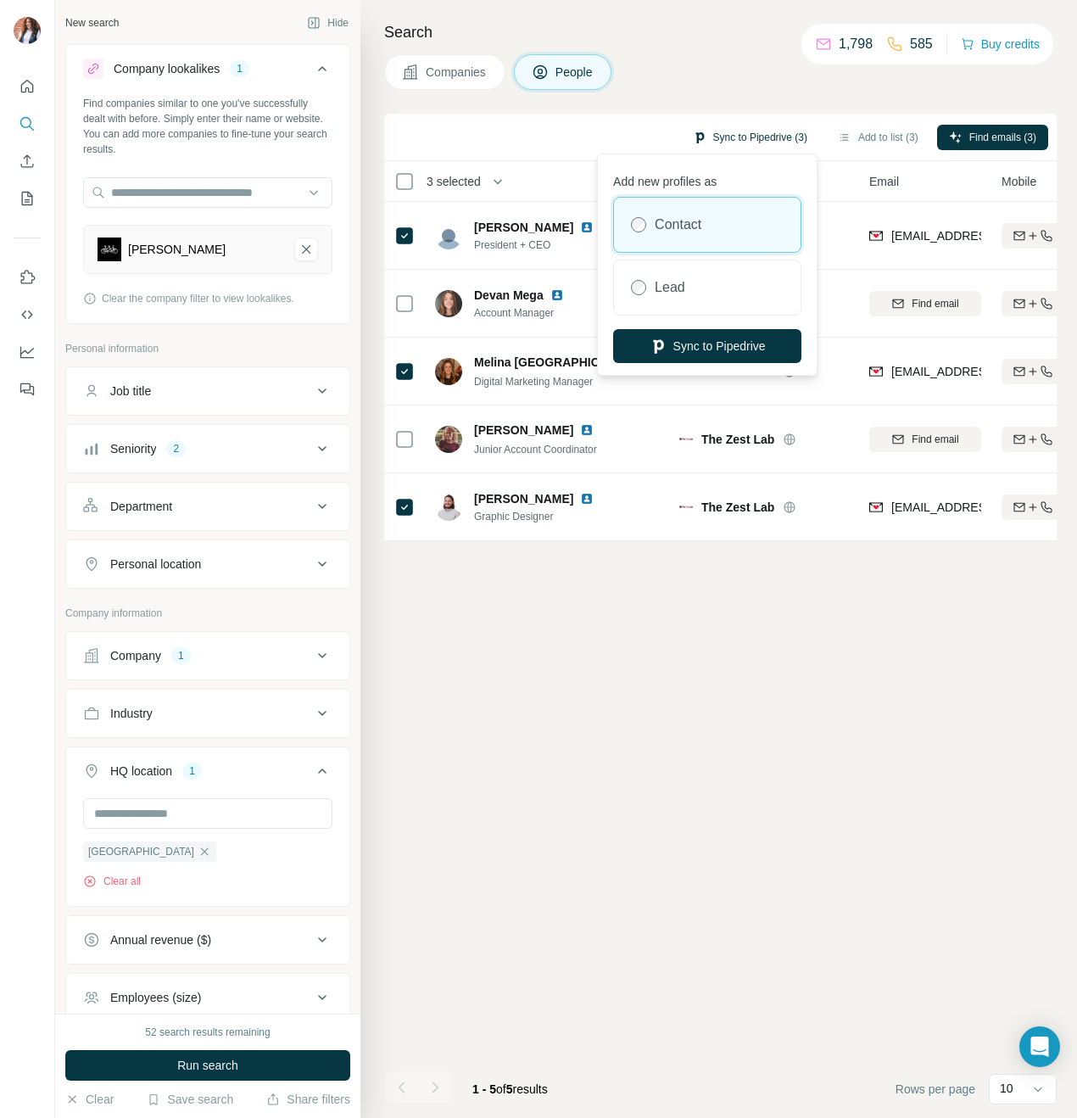
click at [723, 131] on button "Sync to Pipedrive (3)" at bounding box center [750, 137] width 138 height 25
click at [733, 345] on button "Sync to Pipedrive" at bounding box center [707, 346] width 188 height 34
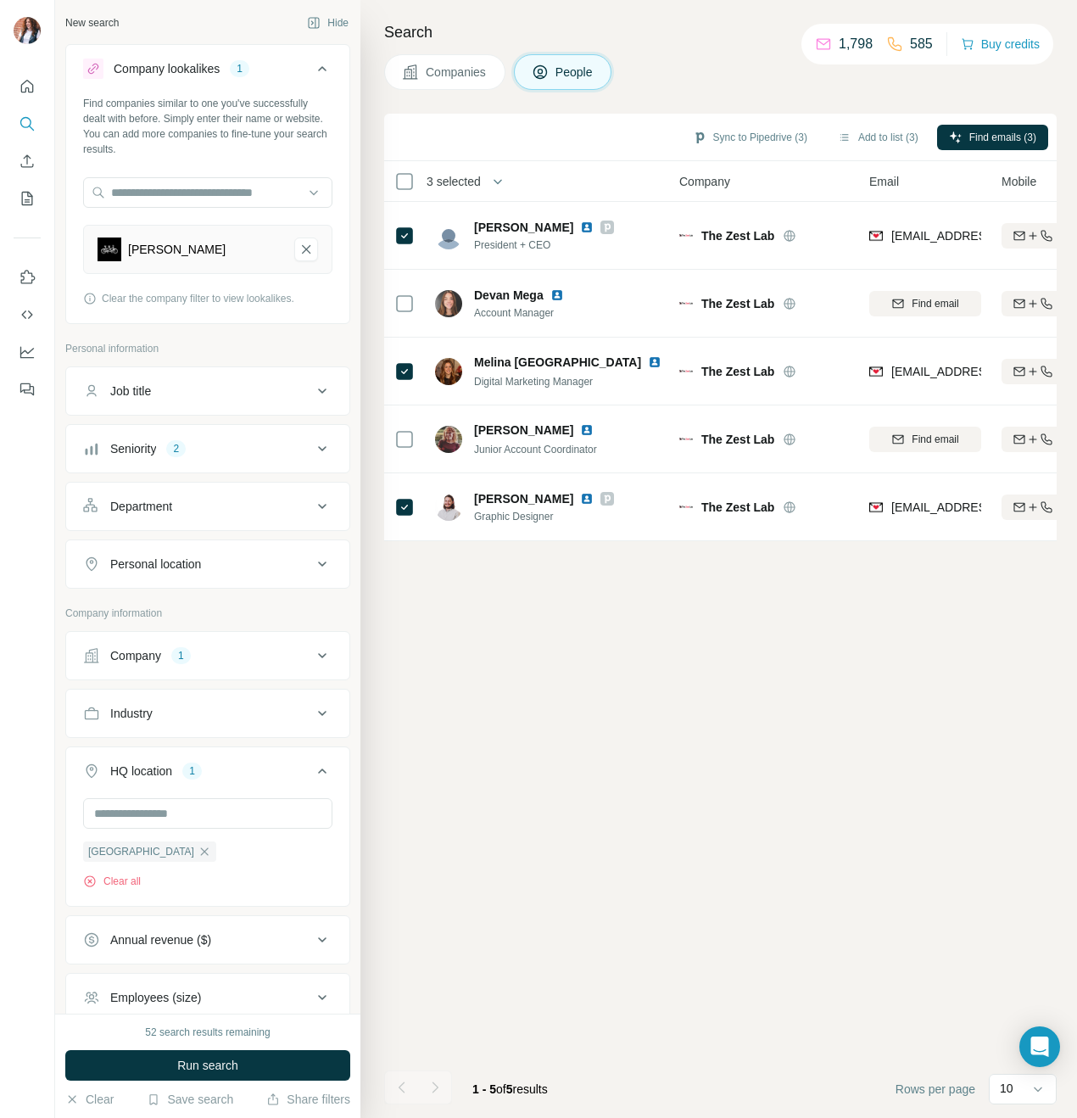
click at [467, 76] on span "Companies" at bounding box center [457, 72] width 62 height 17
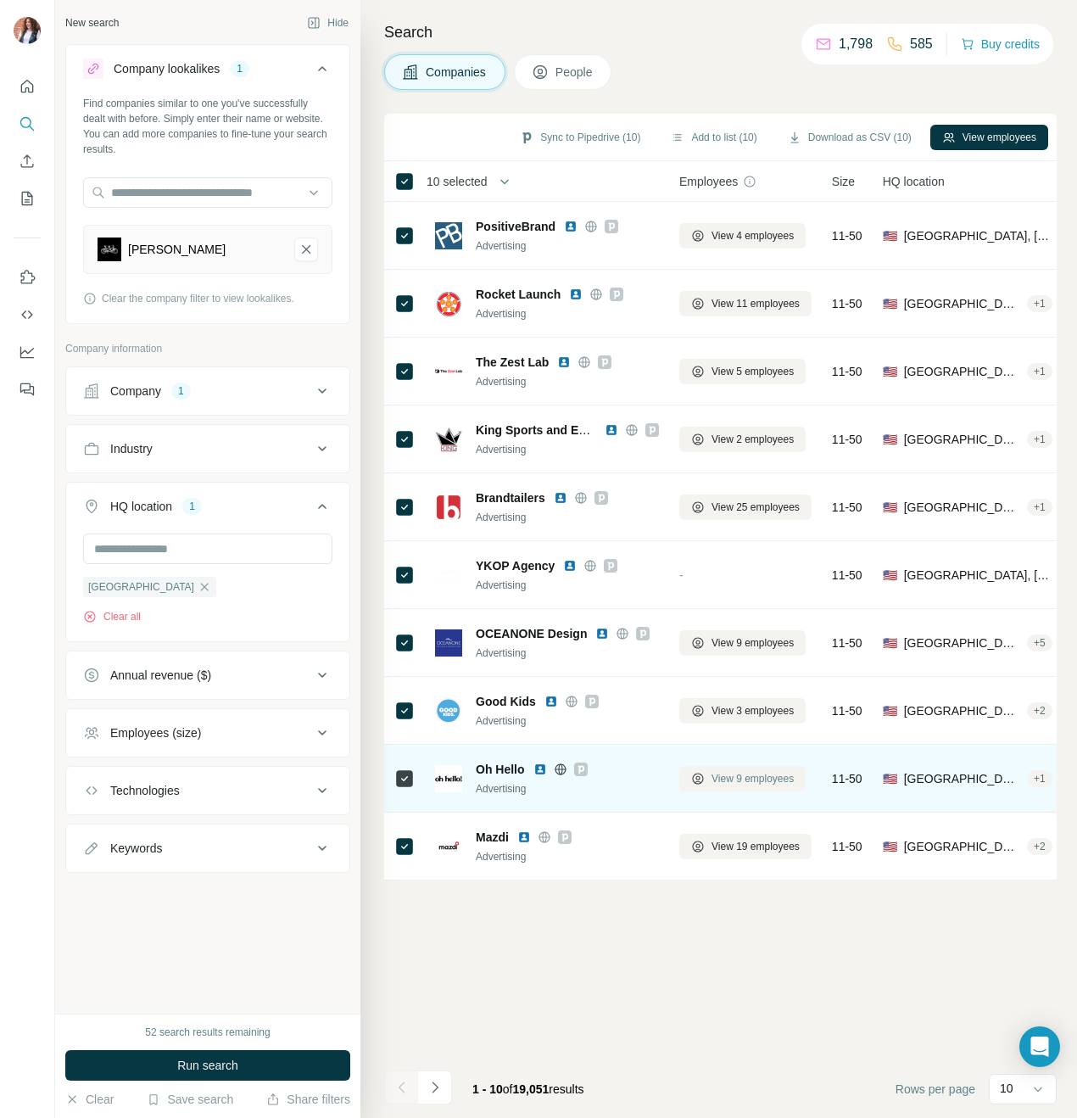
click at [759, 786] on button "View 9 employees" at bounding box center [743, 778] width 126 height 25
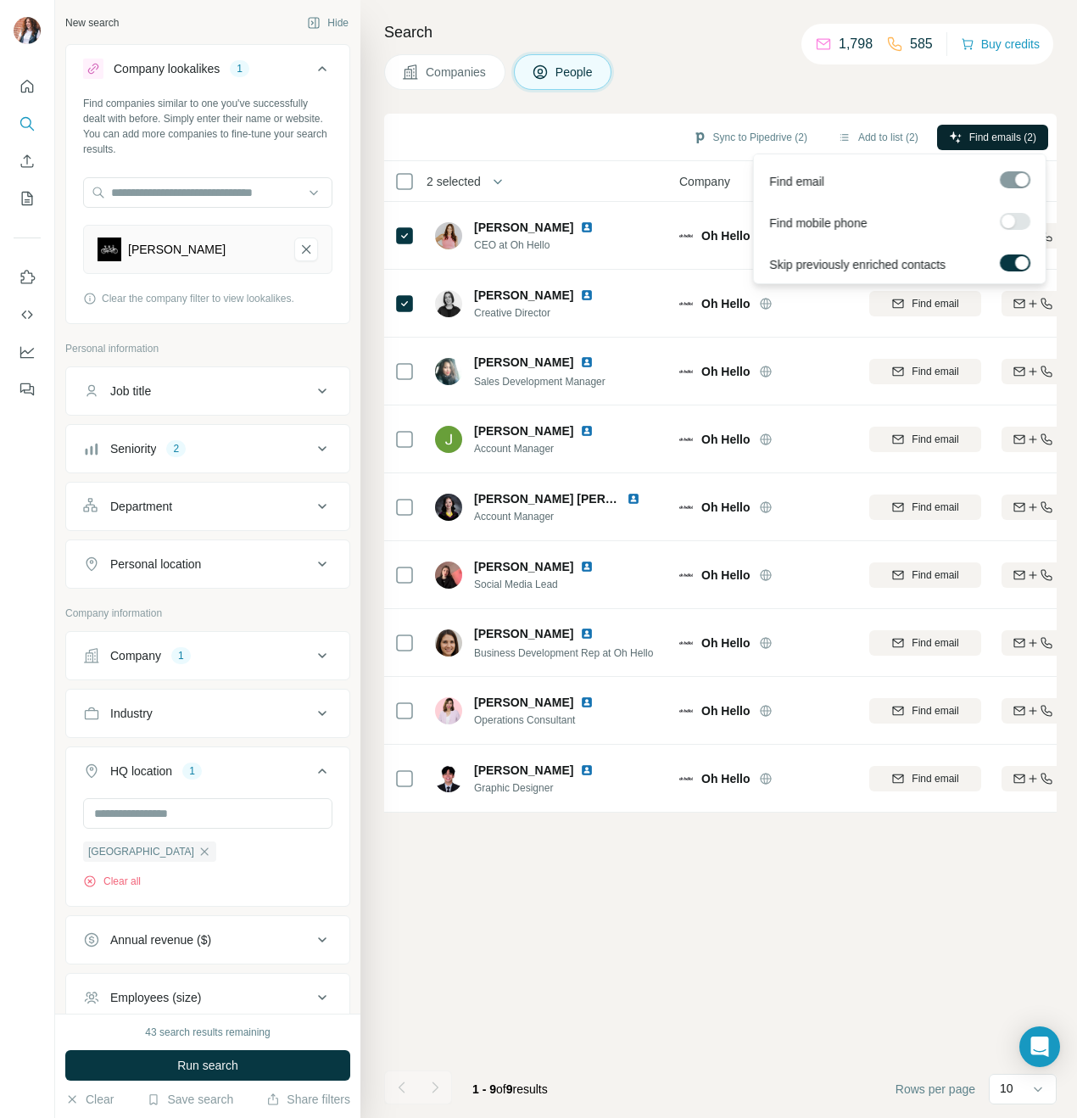
click at [1004, 127] on button "Find emails (2)" at bounding box center [992, 137] width 111 height 25
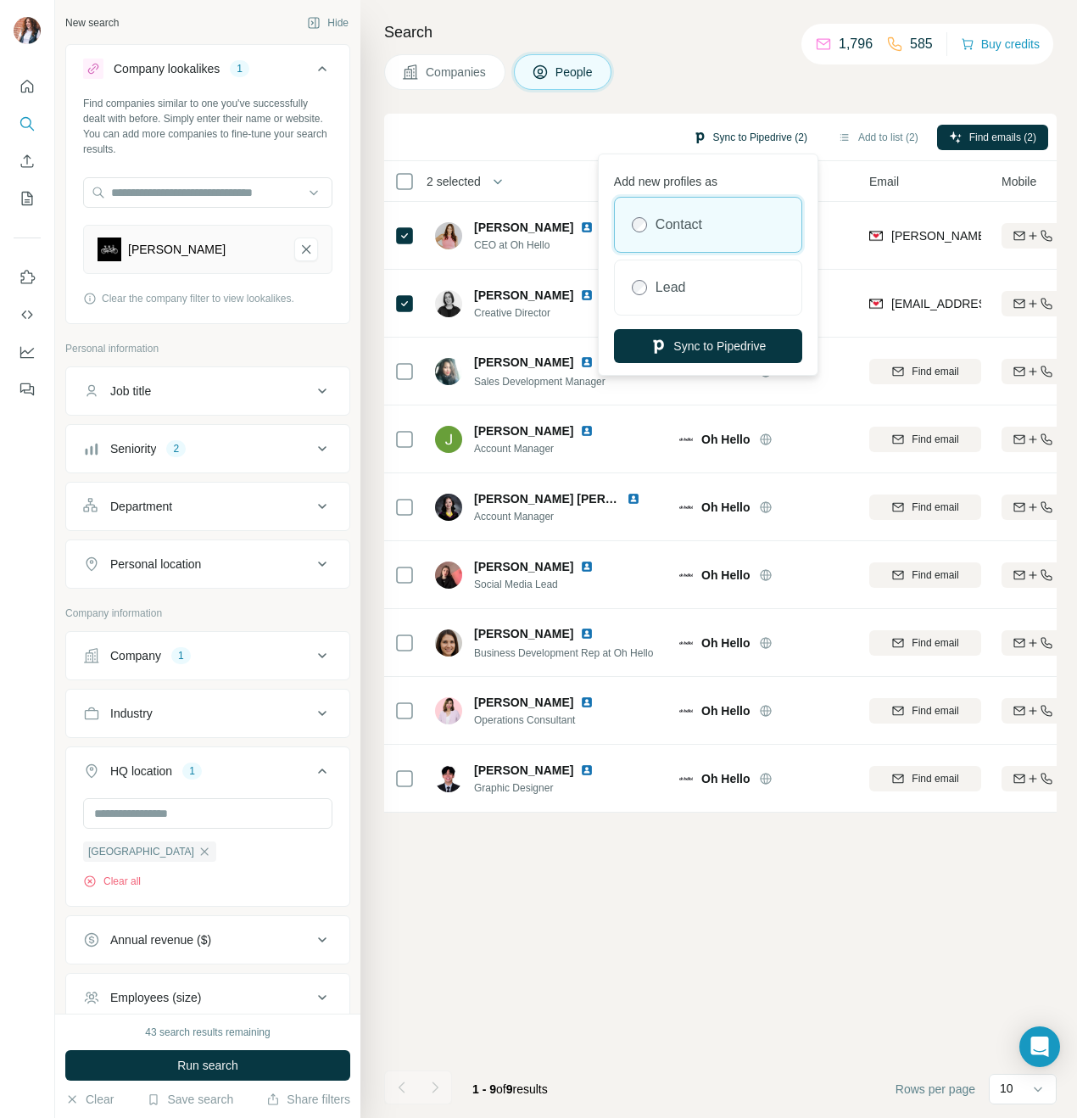
click at [755, 139] on button "Sync to Pipedrive (2)" at bounding box center [750, 137] width 138 height 25
click at [702, 350] on button "Sync to Pipedrive" at bounding box center [708, 346] width 188 height 34
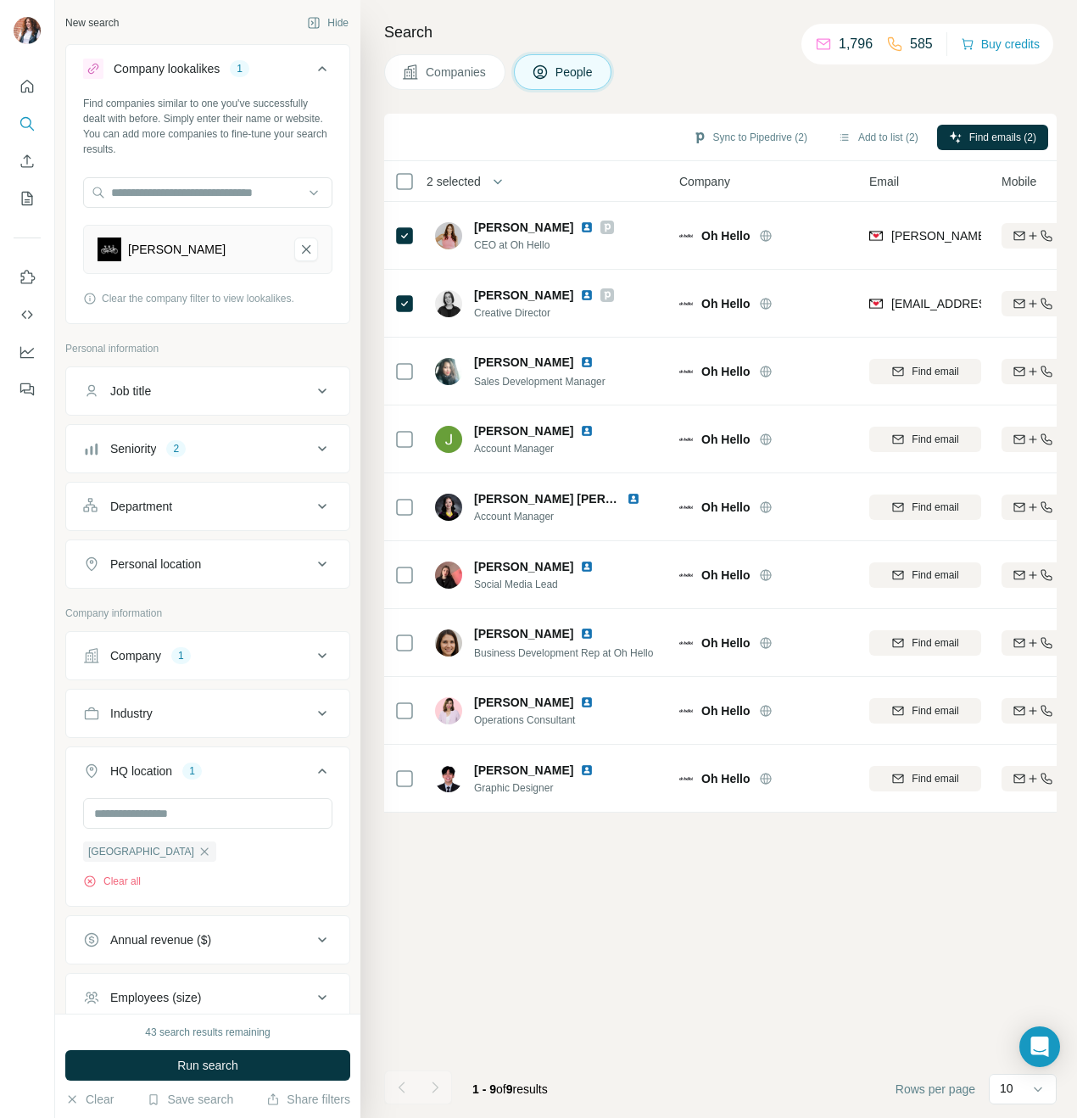
click at [435, 76] on span "Companies" at bounding box center [457, 72] width 62 height 17
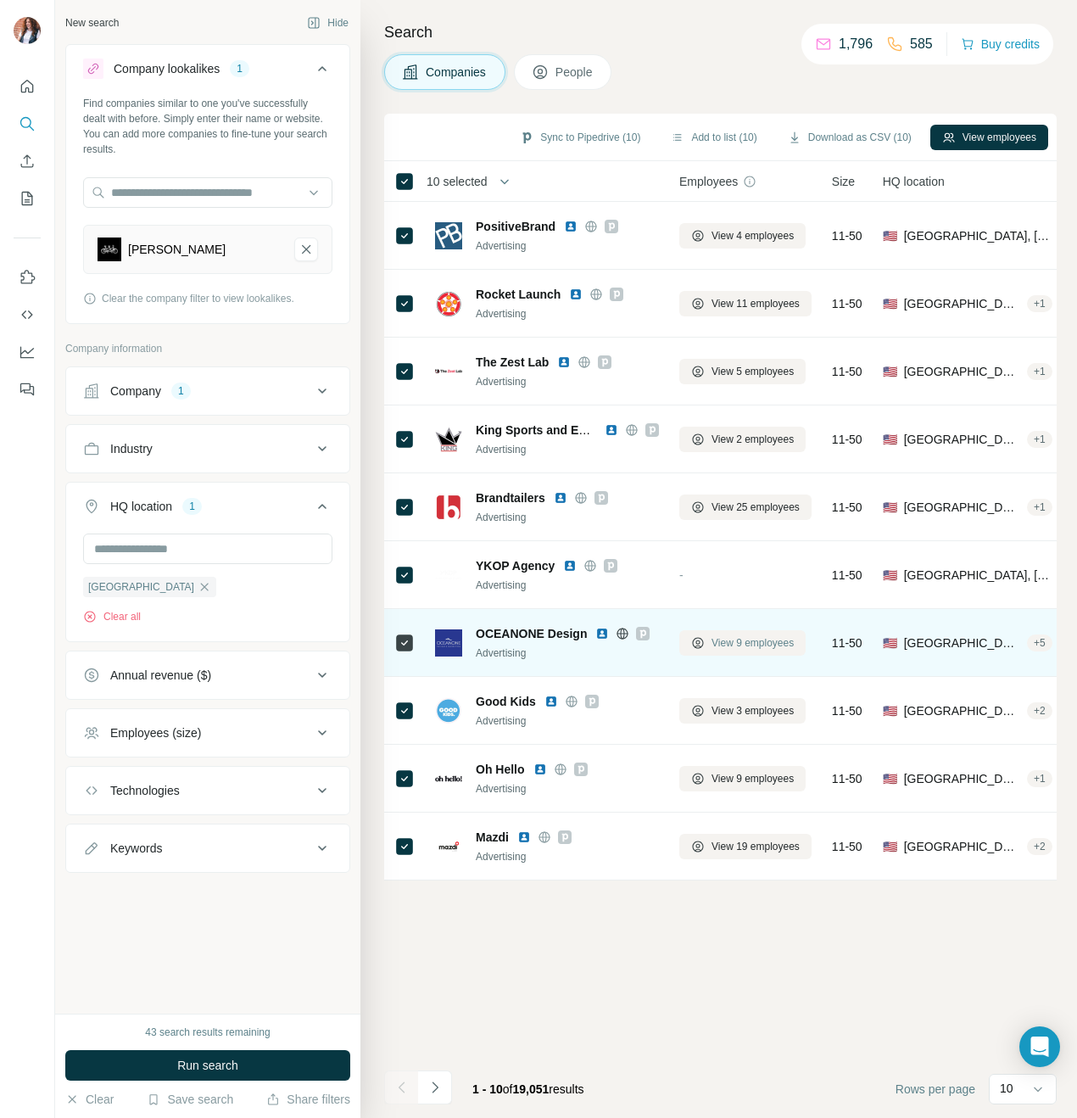
click at [736, 646] on span "View 9 employees" at bounding box center [753, 642] width 82 height 15
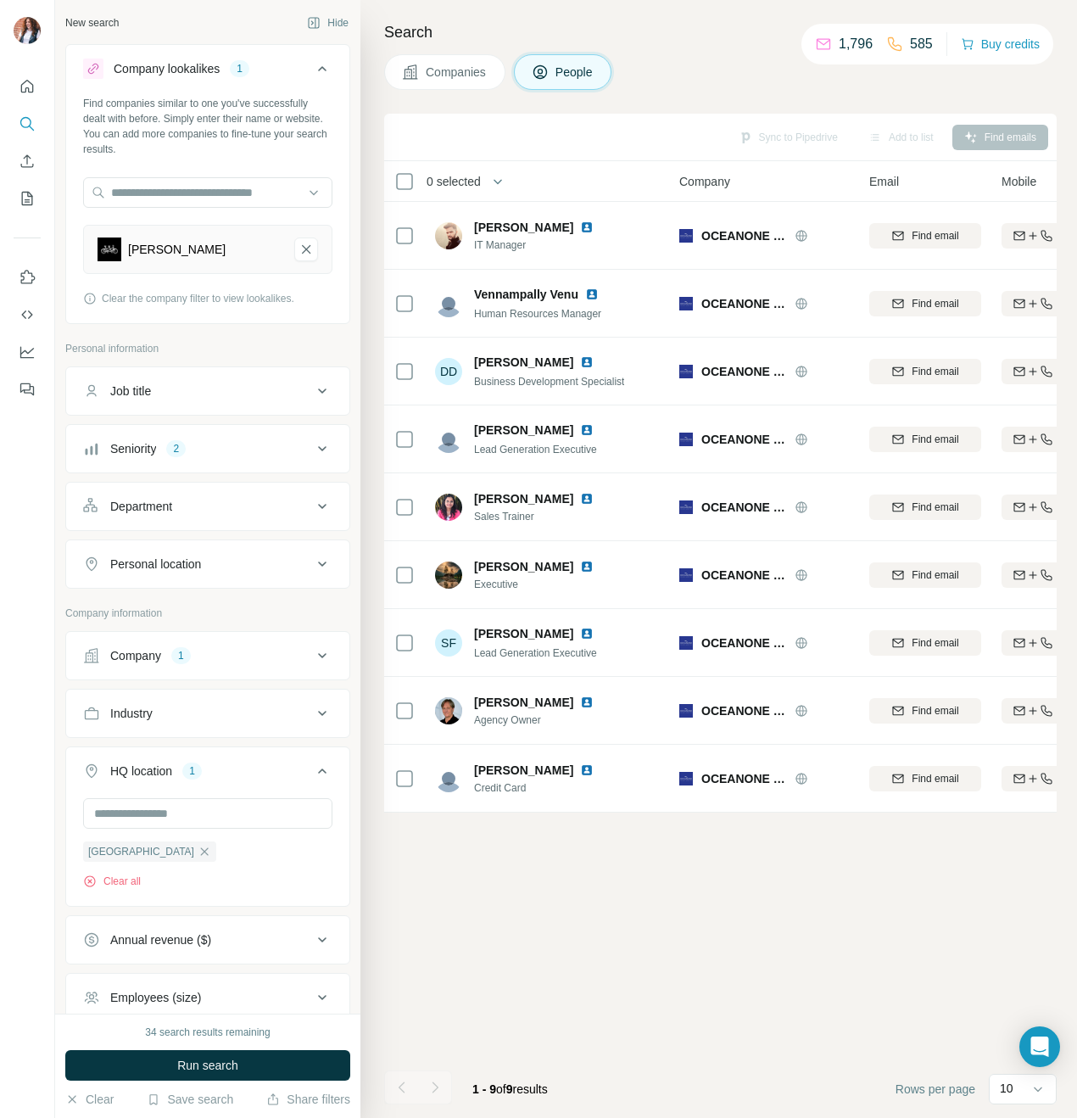
click at [452, 70] on span "Companies" at bounding box center [457, 72] width 62 height 17
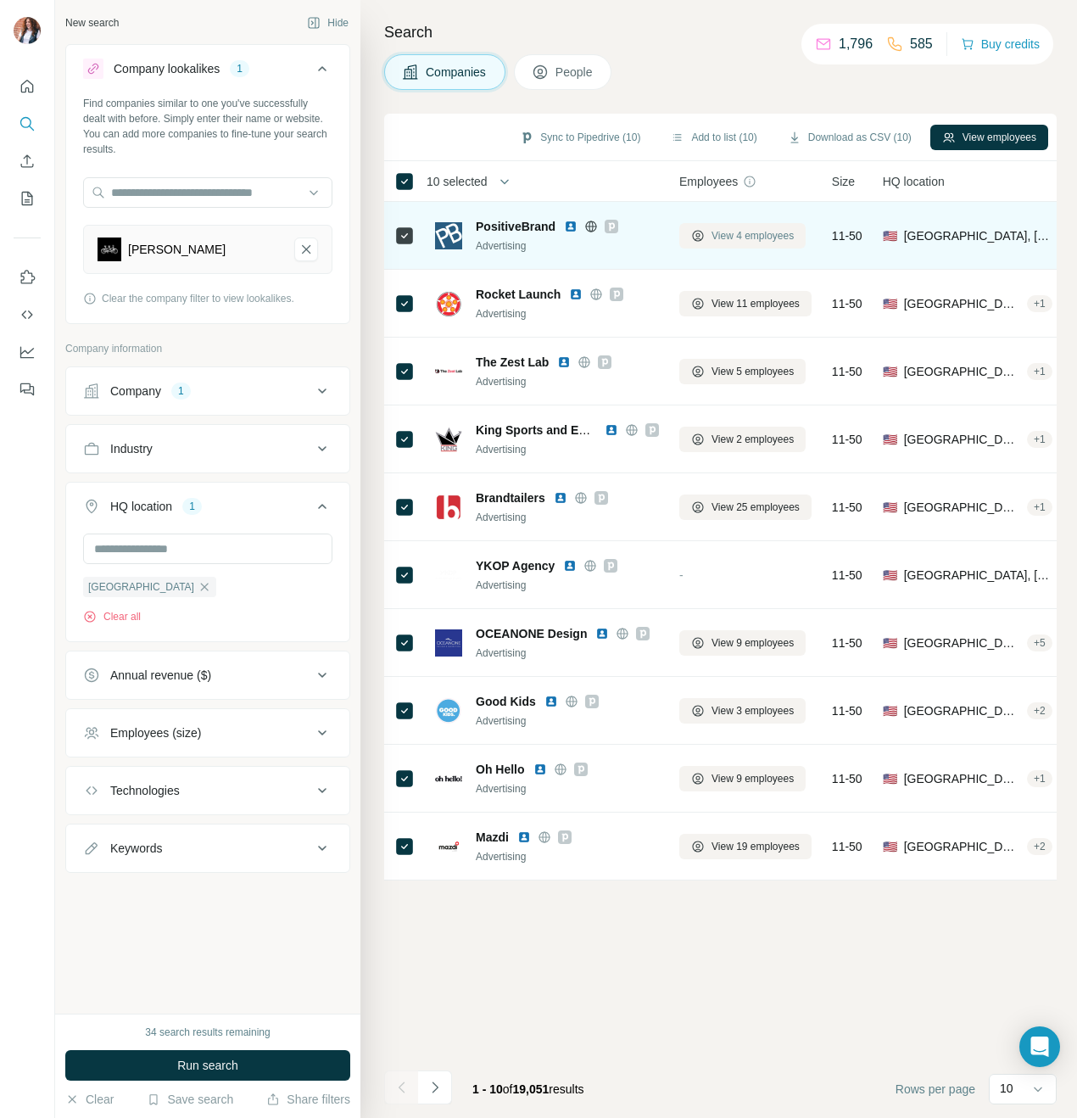
click at [745, 238] on span "View 4 employees" at bounding box center [753, 235] width 82 height 15
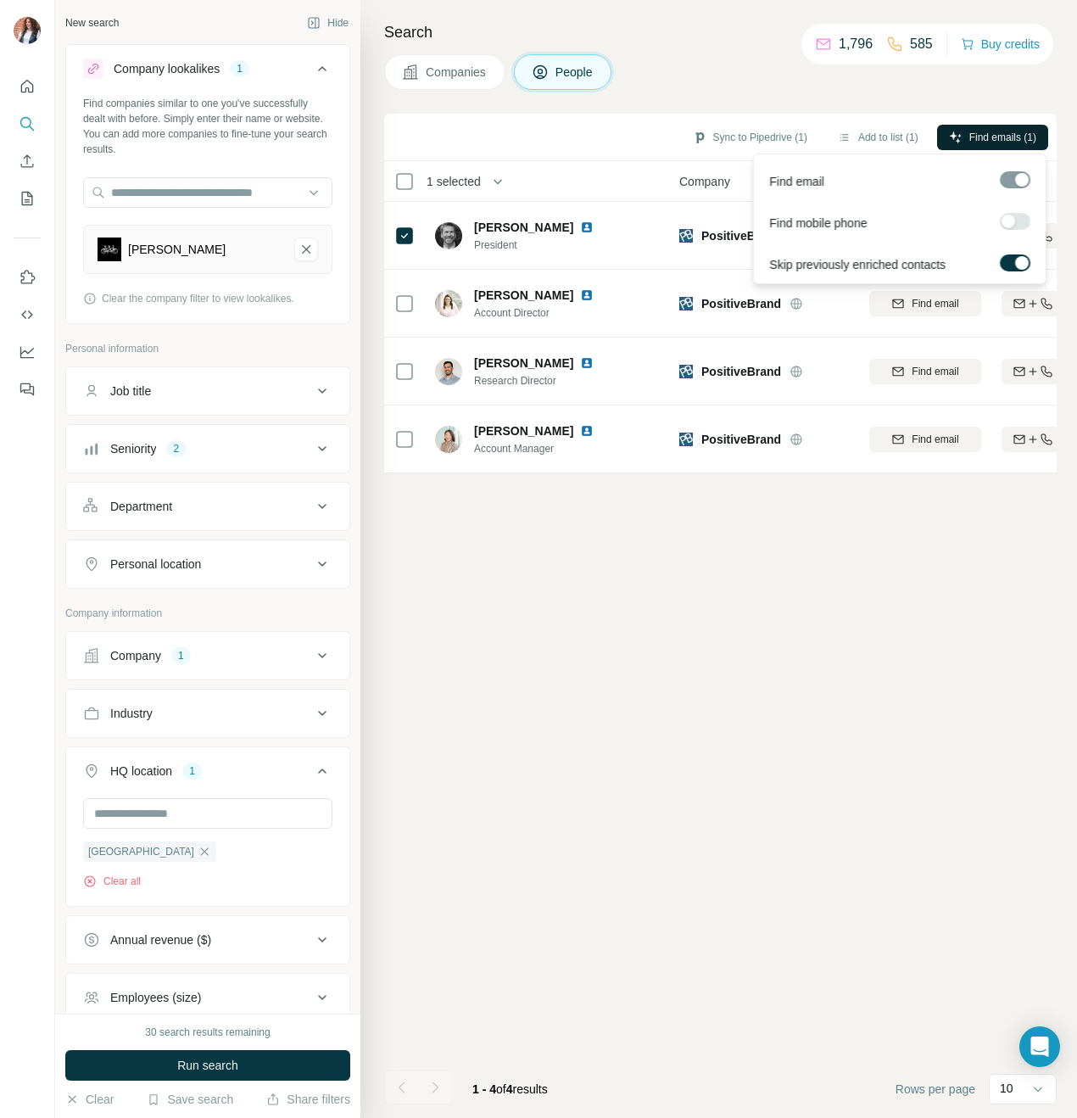
click at [1012, 130] on span "Find emails (1)" at bounding box center [1003, 137] width 67 height 15
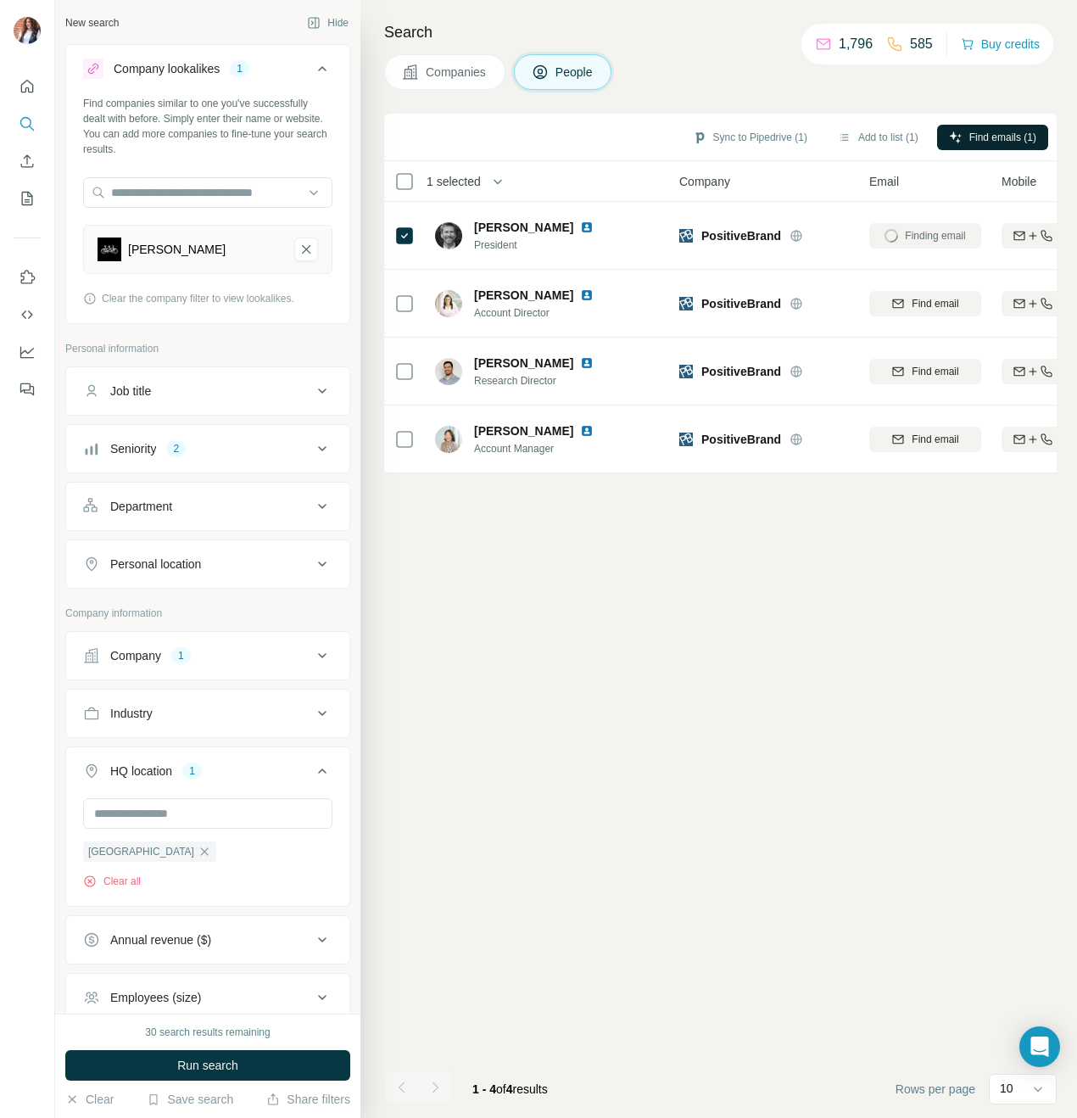
click at [889, 94] on div "Search Companies People Sync to Pipedrive (1) Add to list (1) Find emails (1) 1…" at bounding box center [719, 559] width 717 height 1118
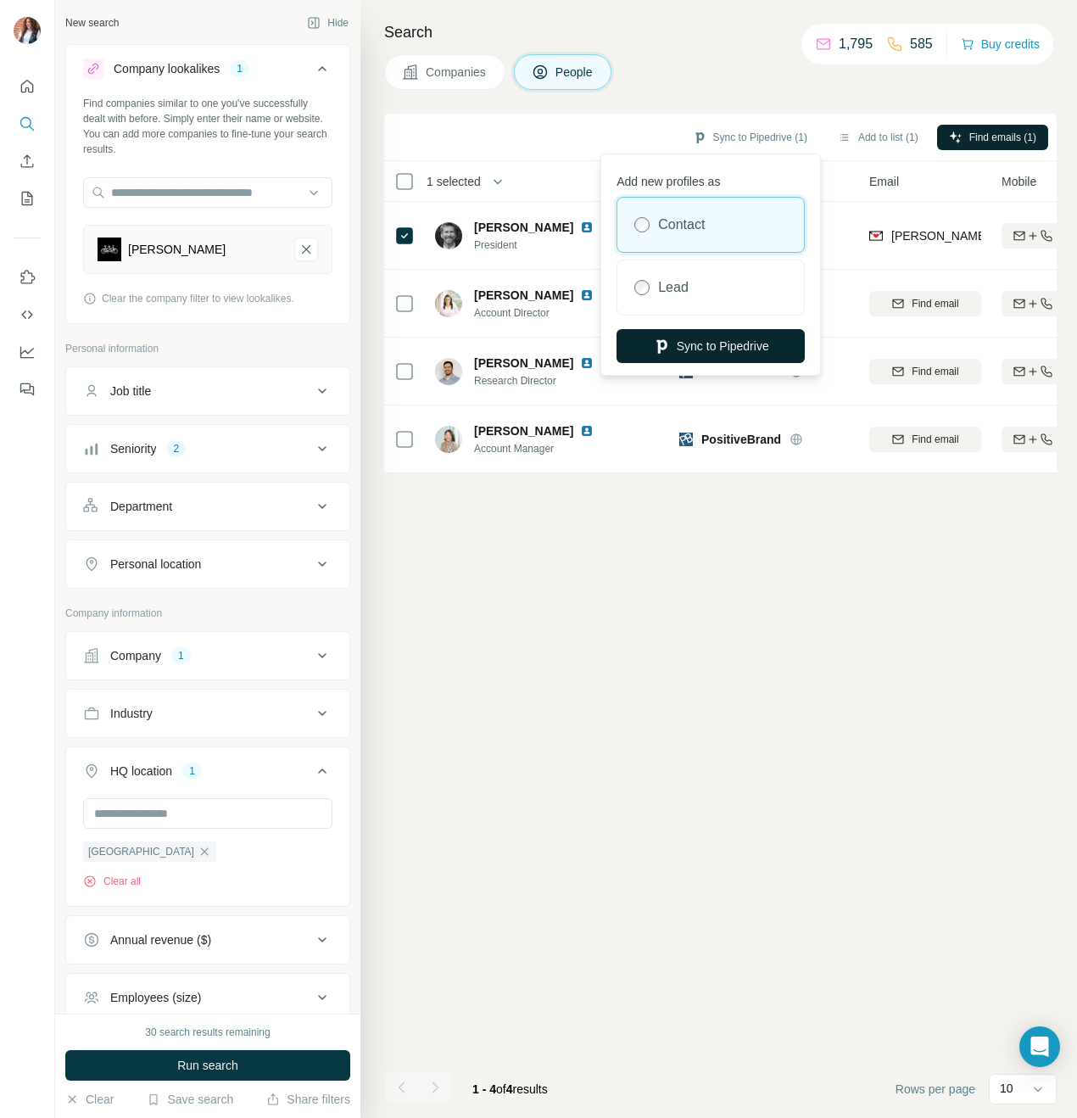
click at [747, 348] on button "Sync to Pipedrive" at bounding box center [711, 346] width 188 height 34
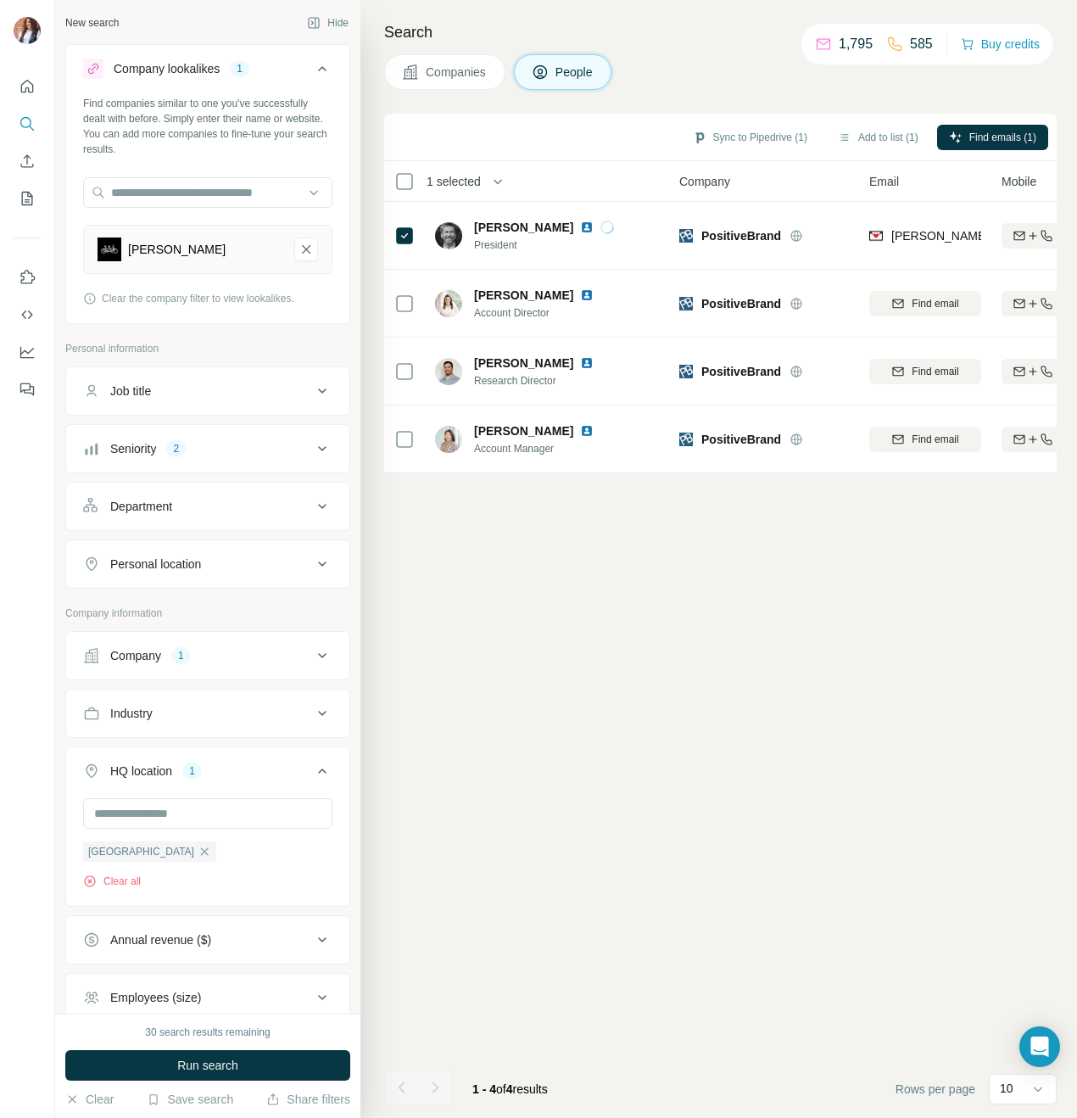
click at [472, 70] on span "Companies" at bounding box center [457, 72] width 62 height 17
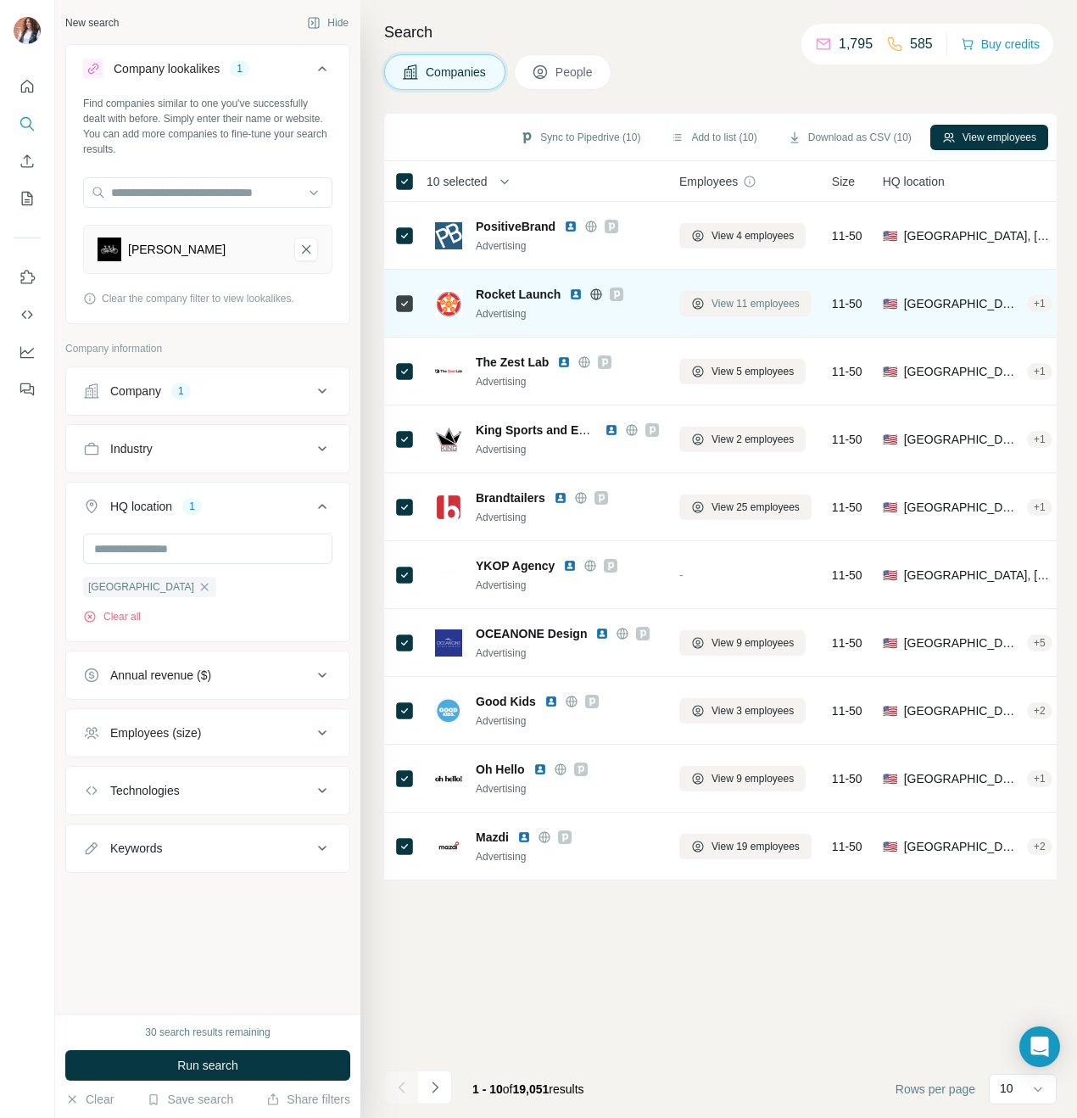
click at [773, 296] on span "View 11 employees" at bounding box center [756, 303] width 88 height 15
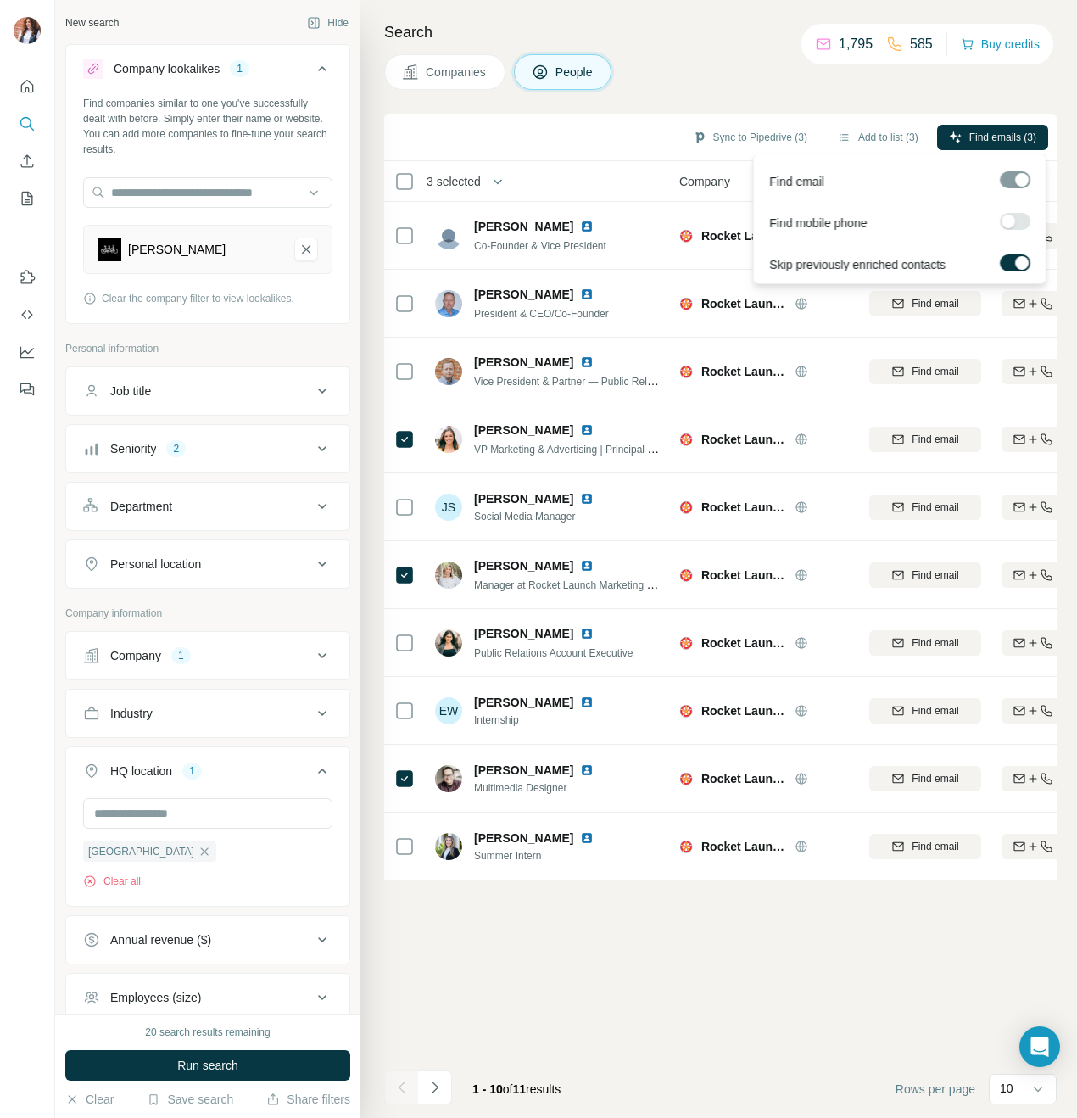
click at [976, 138] on span "Find emails (3)" at bounding box center [1003, 137] width 67 height 15
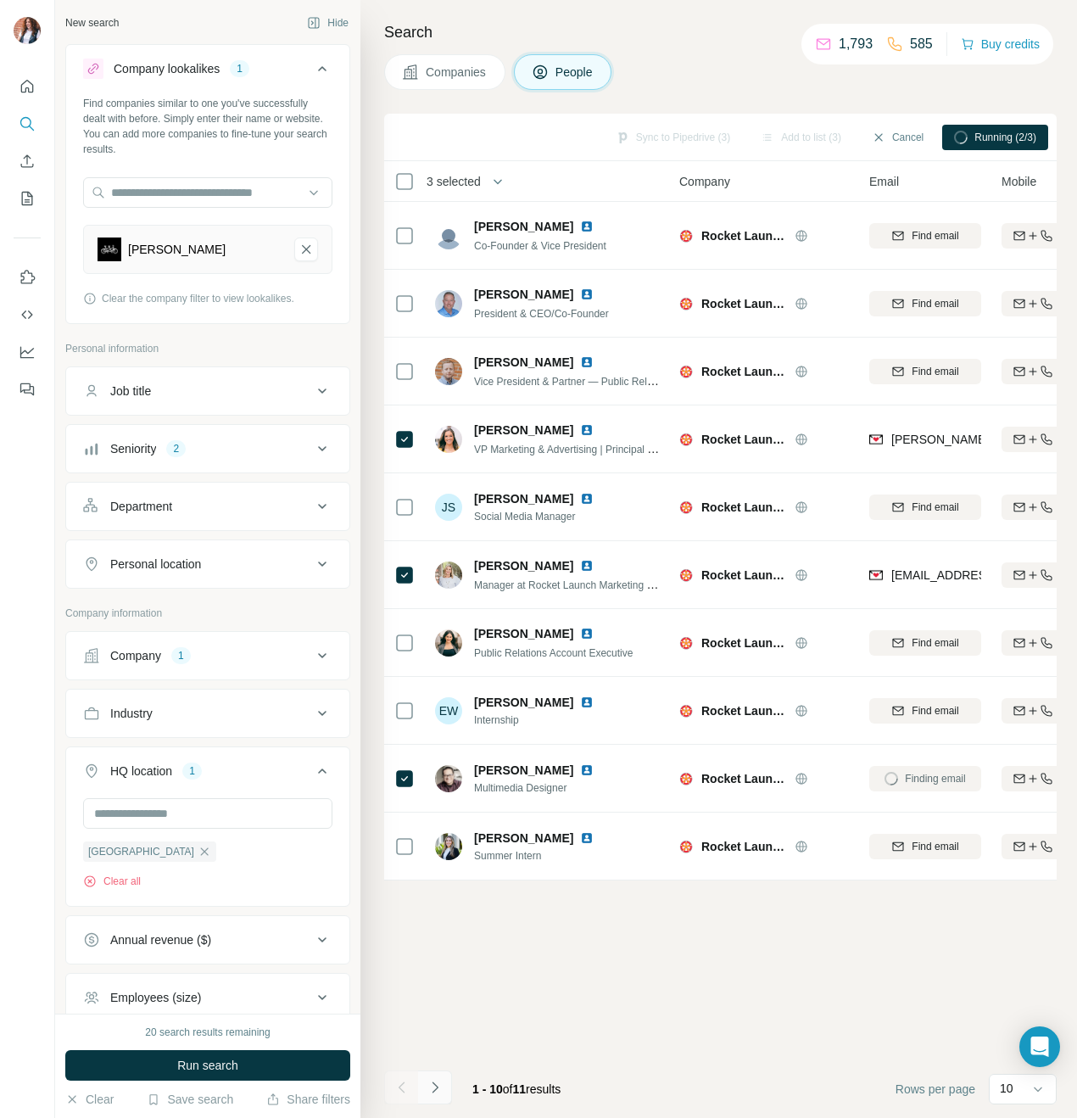
click at [438, 1079] on icon "Navigate to next page" at bounding box center [435, 1087] width 17 height 17
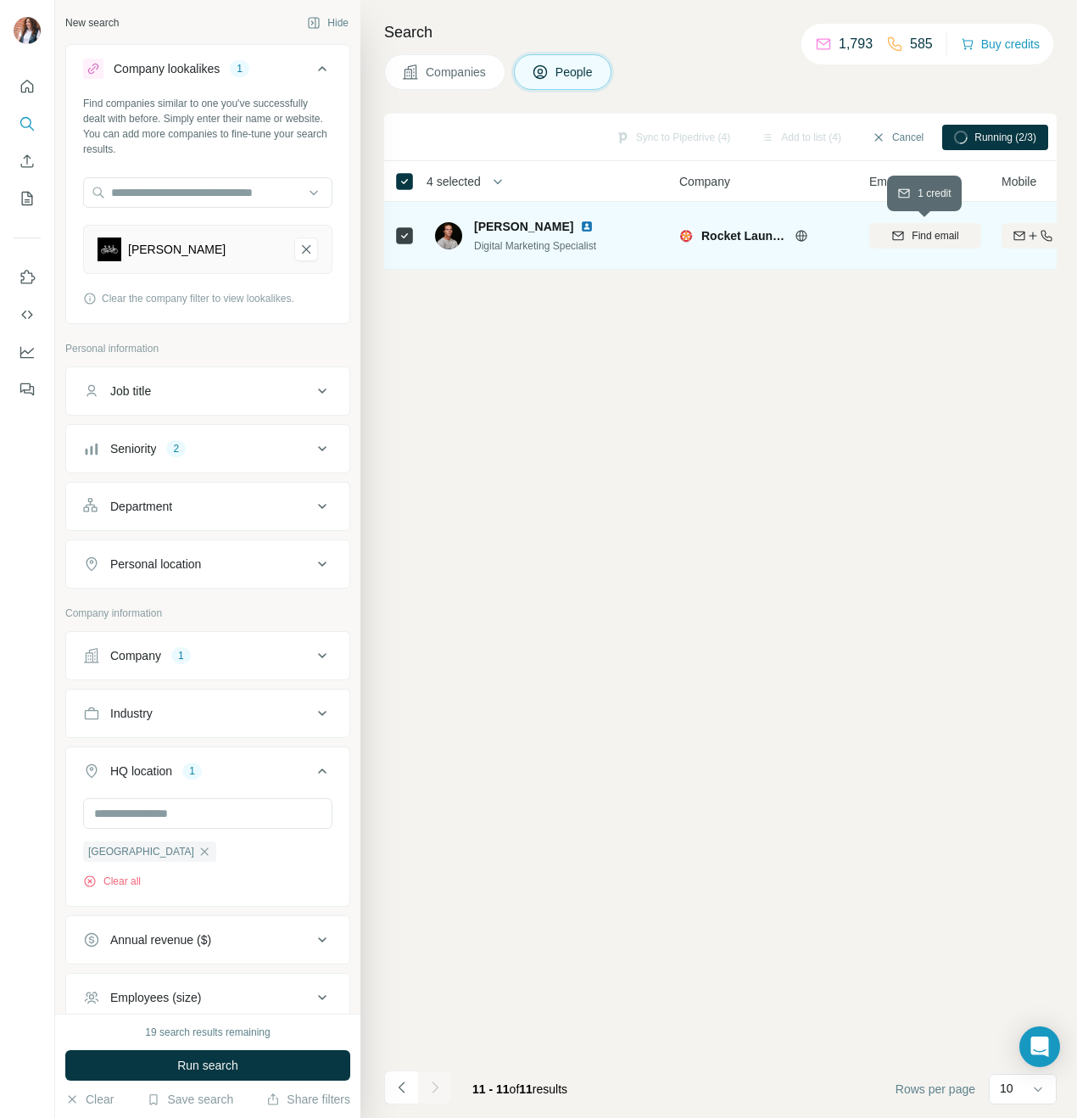
click at [944, 230] on span "Find email" at bounding box center [935, 235] width 47 height 15
click at [411, 1083] on button "Navigate to previous page" at bounding box center [401, 1088] width 34 height 34
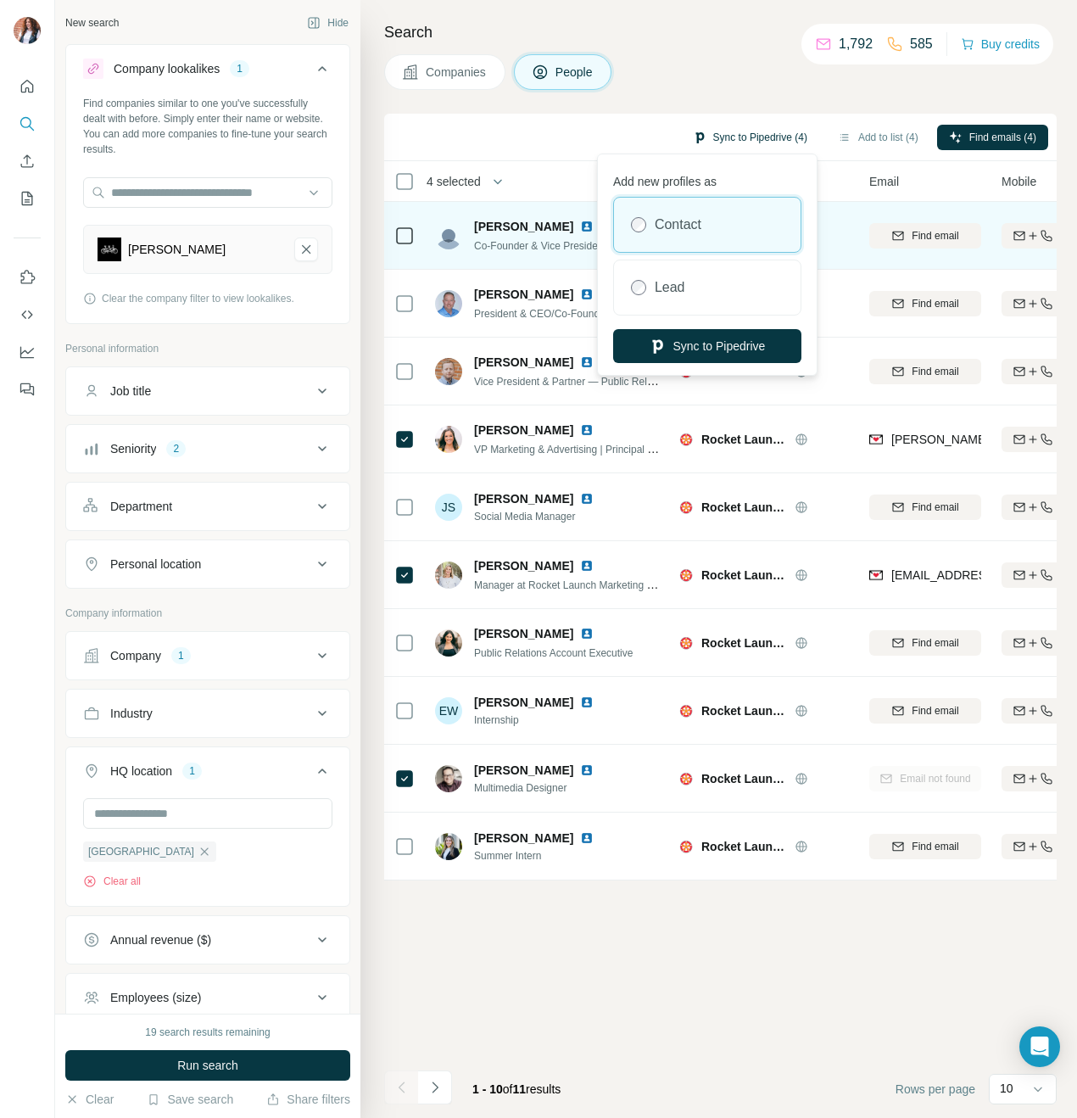
click at [757, 132] on button "Sync to Pipedrive (4)" at bounding box center [750, 137] width 138 height 25
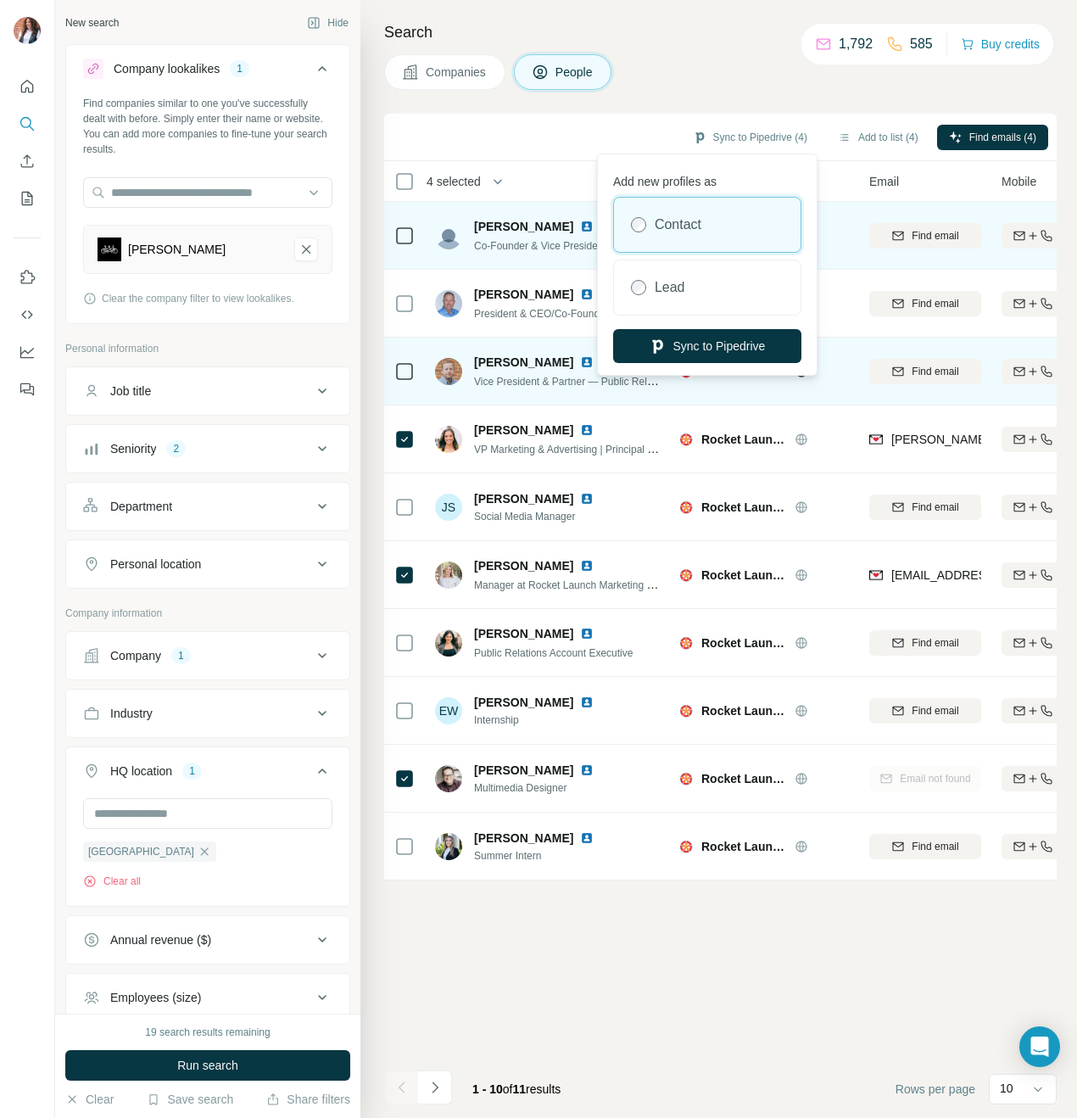
click at [685, 342] on button "Sync to Pipedrive" at bounding box center [707, 346] width 188 height 34
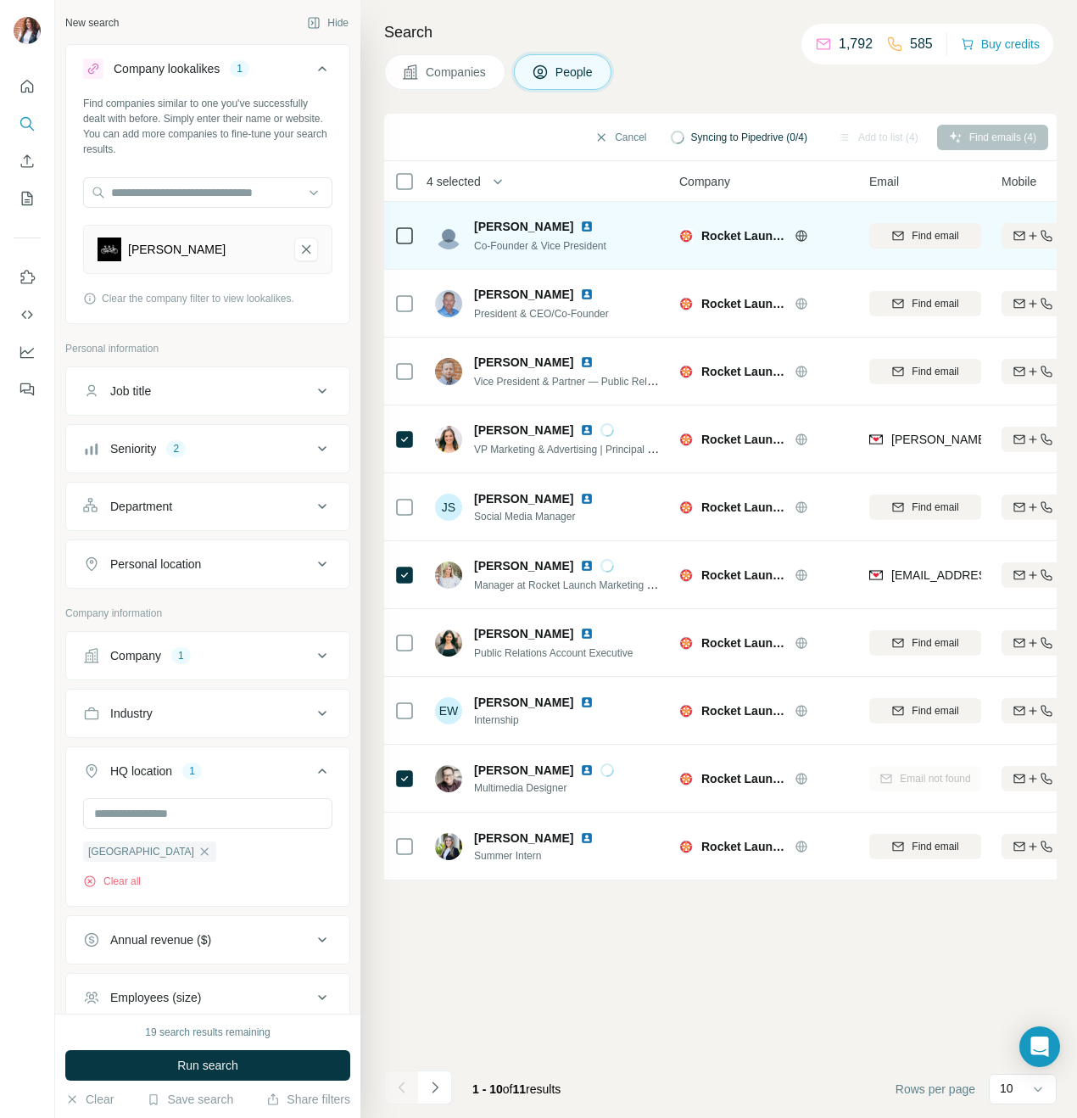
click at [483, 70] on span "Companies" at bounding box center [457, 72] width 62 height 17
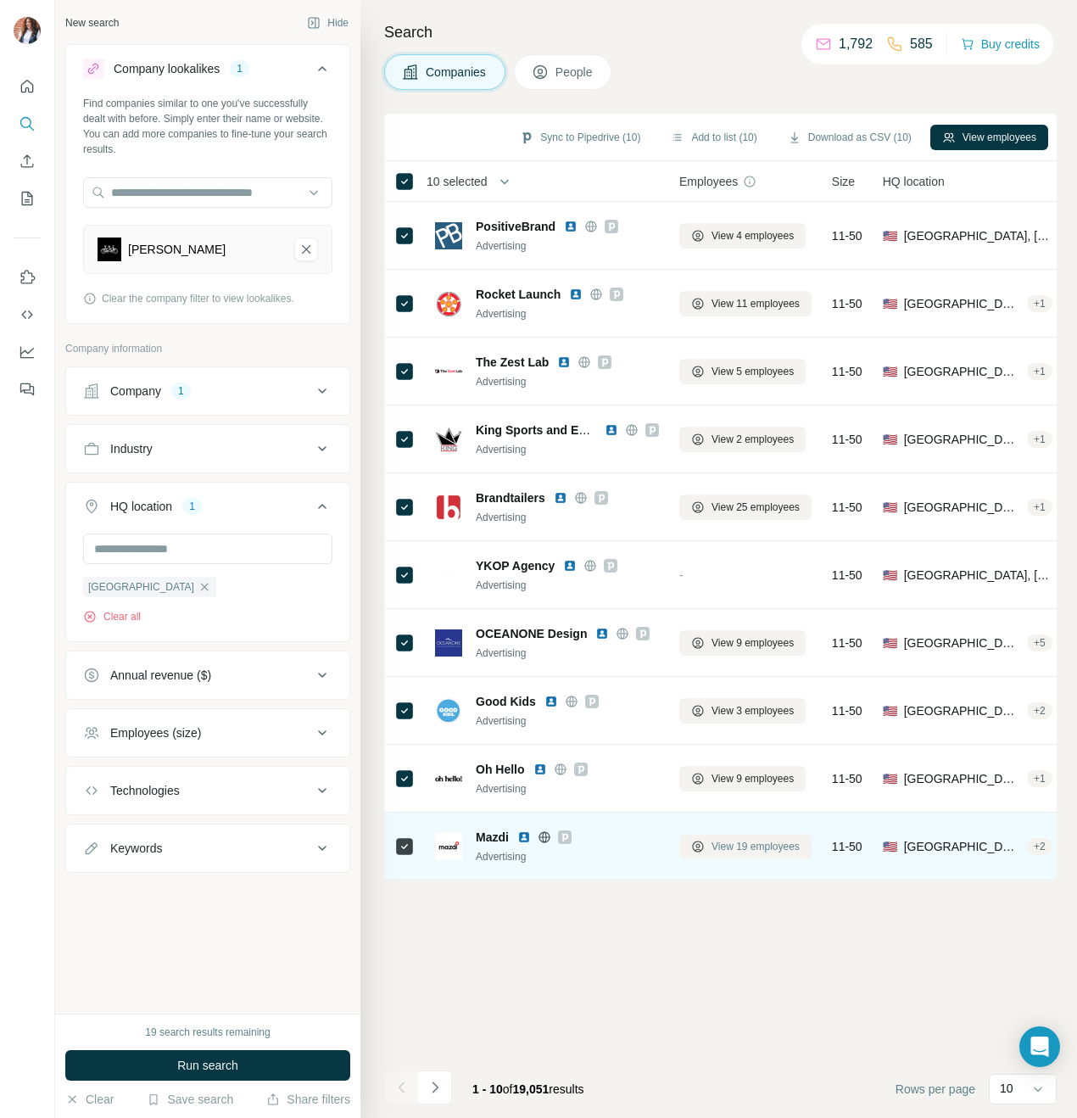
click at [753, 842] on span "View 19 employees" at bounding box center [756, 846] width 88 height 15
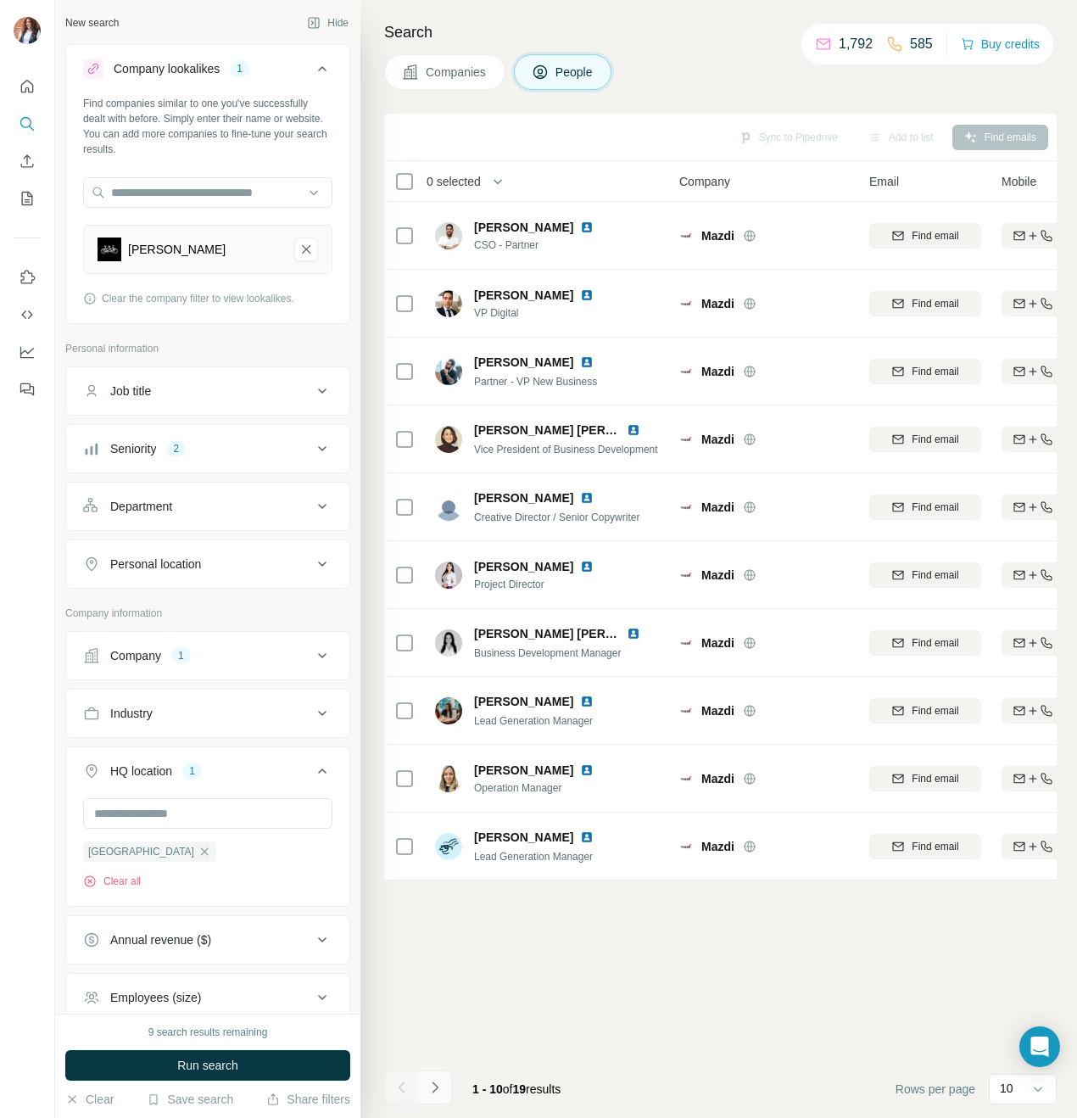
click at [438, 1086] on icon "Navigate to next page" at bounding box center [435, 1087] width 17 height 17
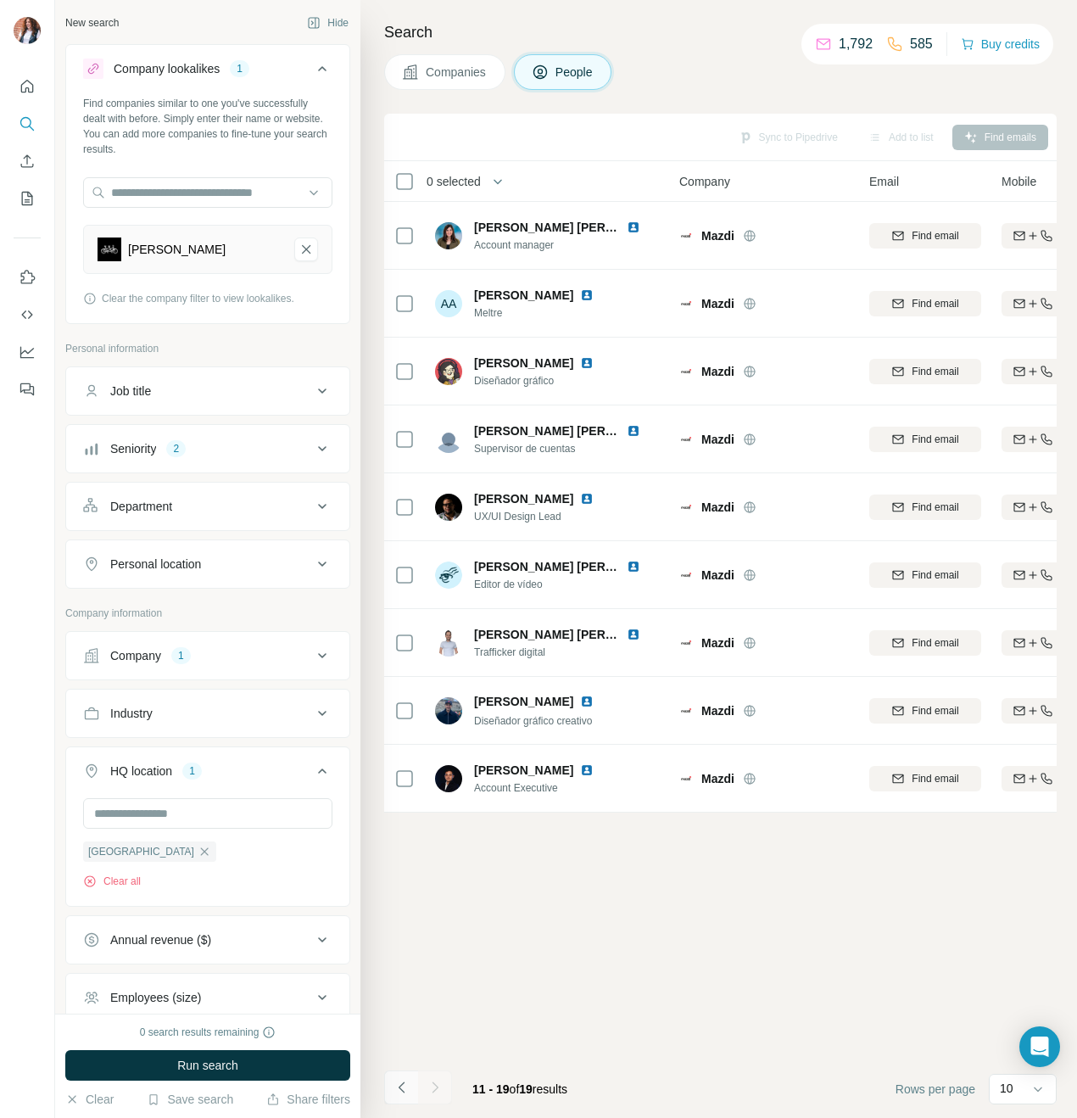
click at [403, 1087] on icon "Navigate to previous page" at bounding box center [402, 1087] width 17 height 17
